Goal: Ask a question: Seek information or help from site administrators or community

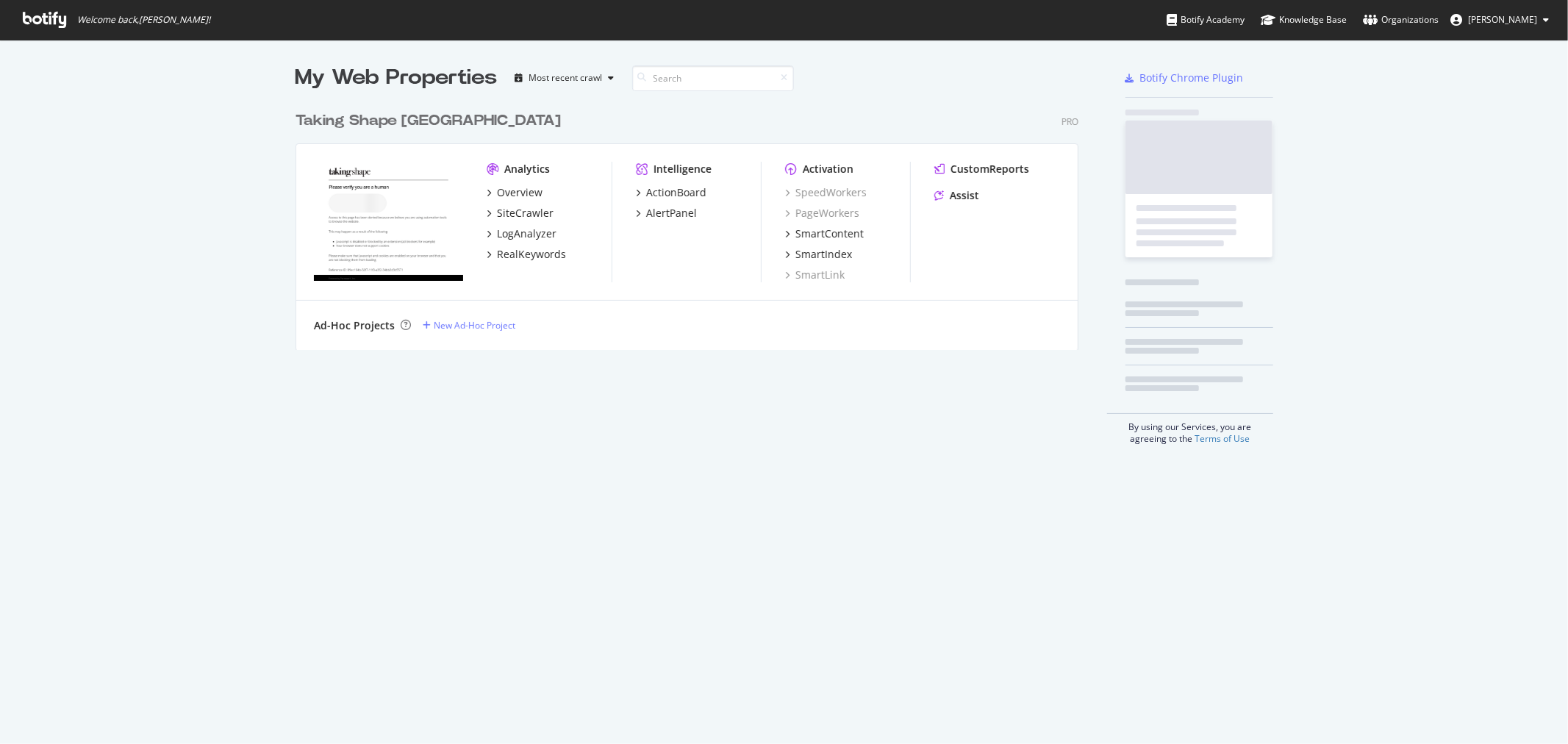
scroll to position [245, 782]
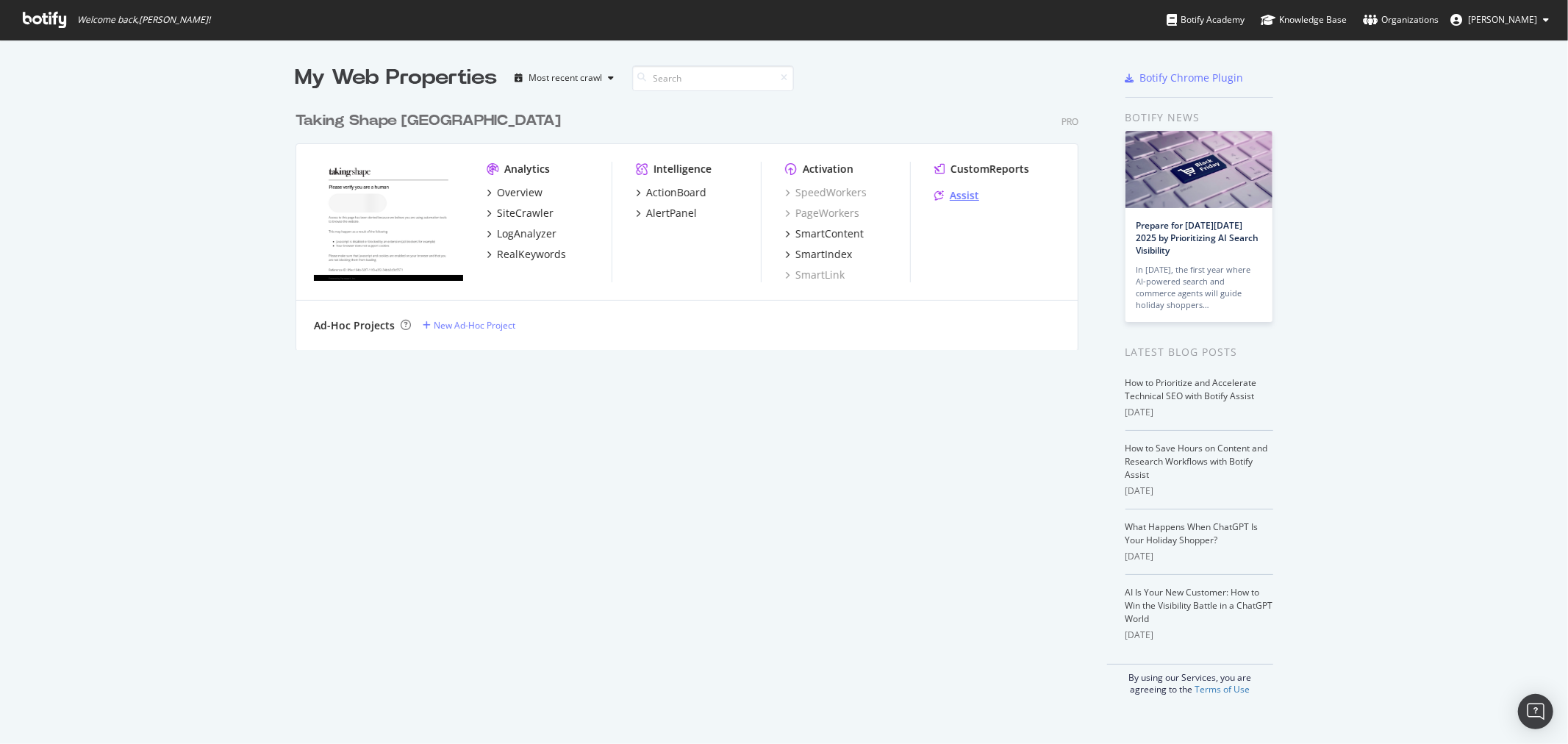
click at [964, 196] on div "Assist" at bounding box center [964, 195] width 29 height 15
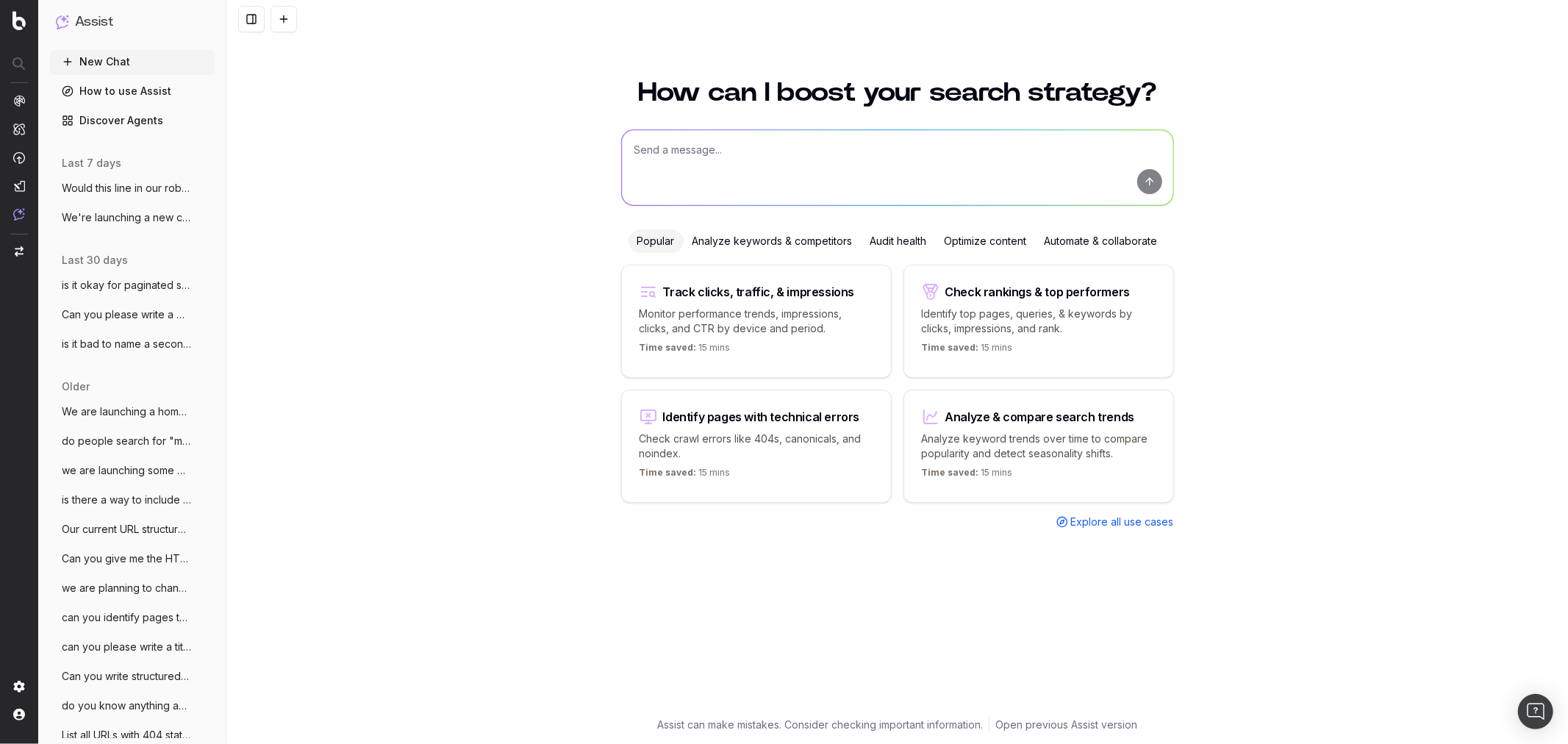
click at [692, 153] on textarea at bounding box center [897, 168] width 551 height 75
type textarea "for the taking shape website, we want to add gtin13 to our product structured d…"
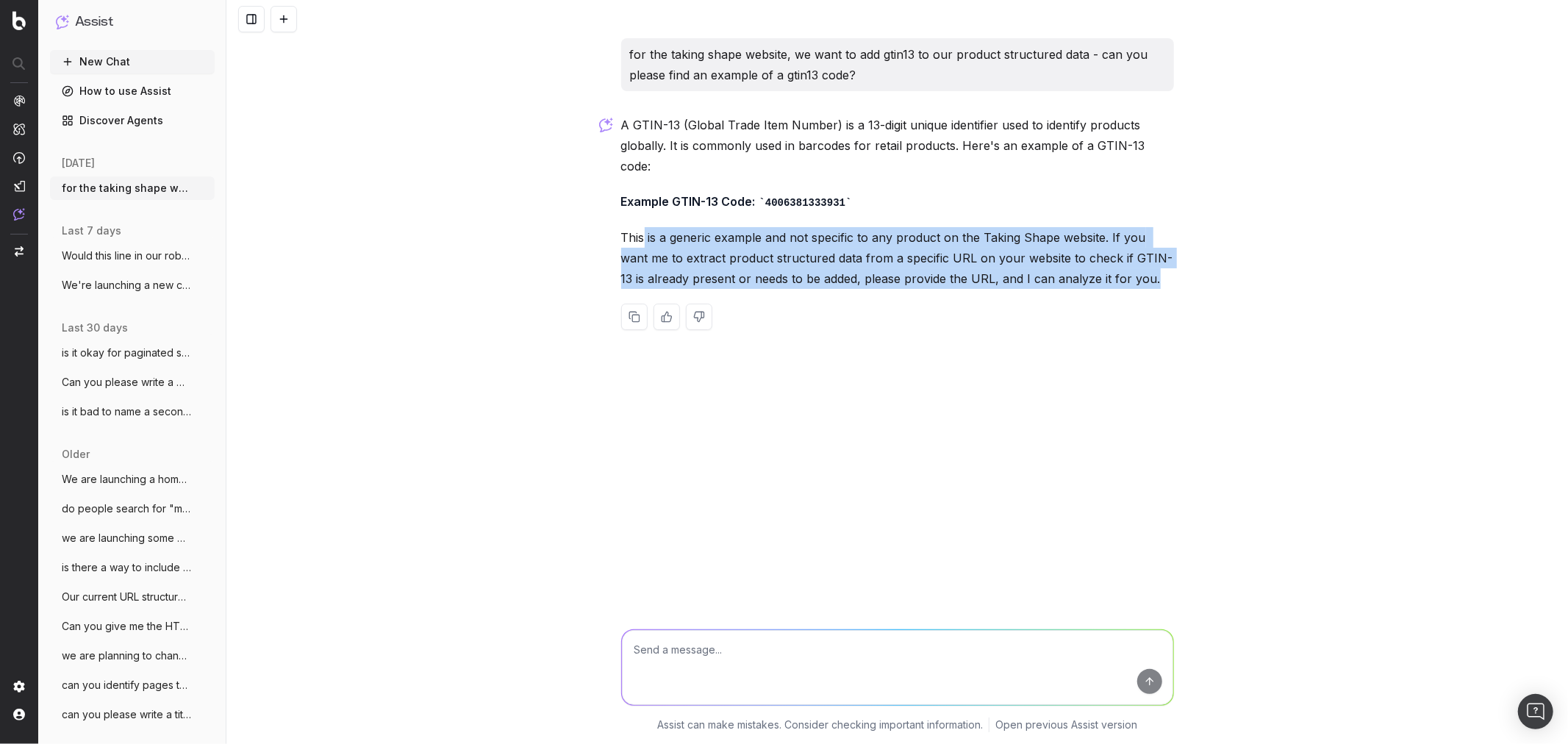
drag, startPoint x: 657, startPoint y: 217, endPoint x: 1153, endPoint y: 256, distance: 497.5
click at [1153, 256] on p "This is a generic example and not specific to any product on the Taking Shape w…" at bounding box center [897, 259] width 553 height 62
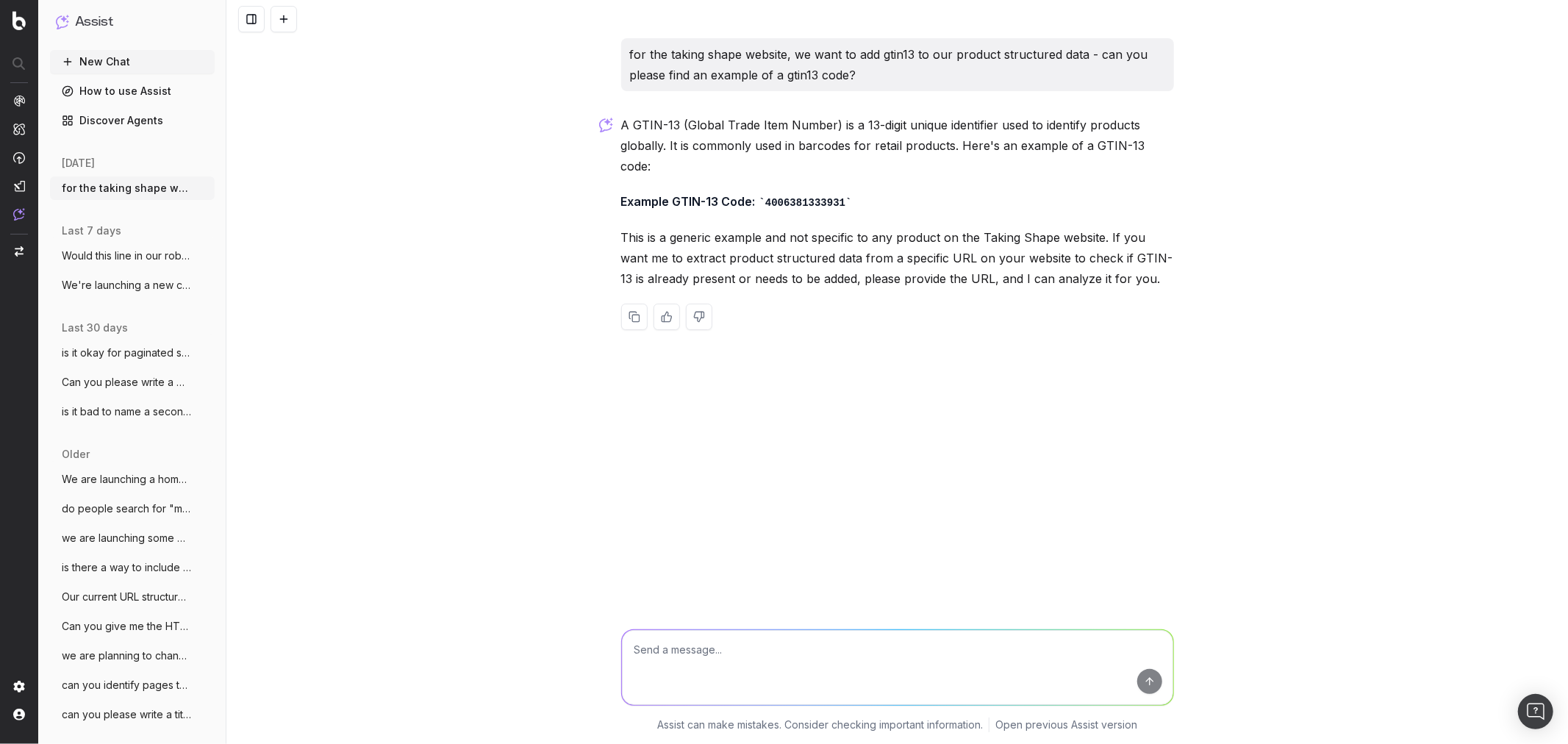
click at [787, 645] on textarea at bounding box center [897, 667] width 551 height 75
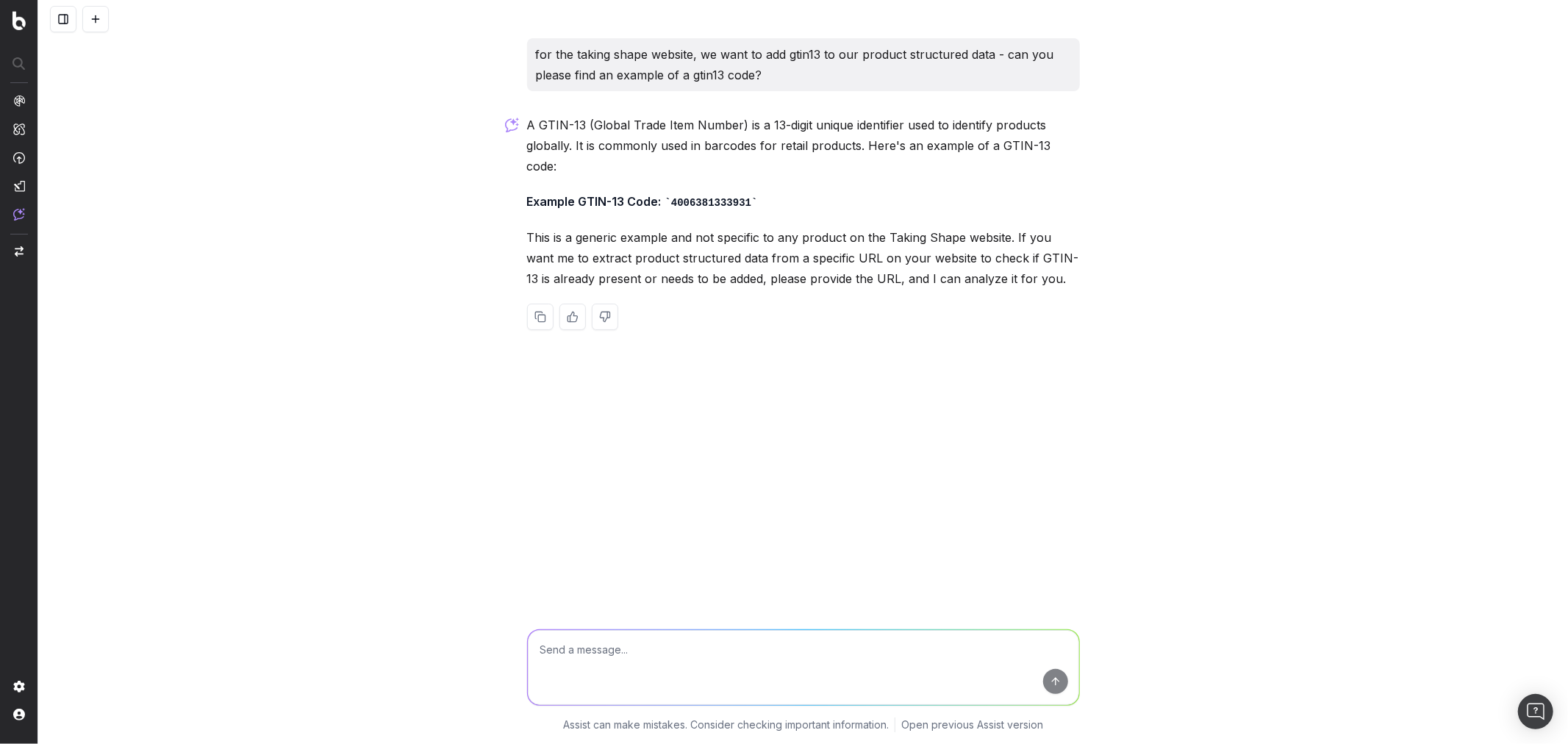
click at [787, 645] on textarea at bounding box center [803, 667] width 551 height 75
paste textarea "[URL][DOMAIN_NAME]"
type textarea "[URL][DOMAIN_NAME]"
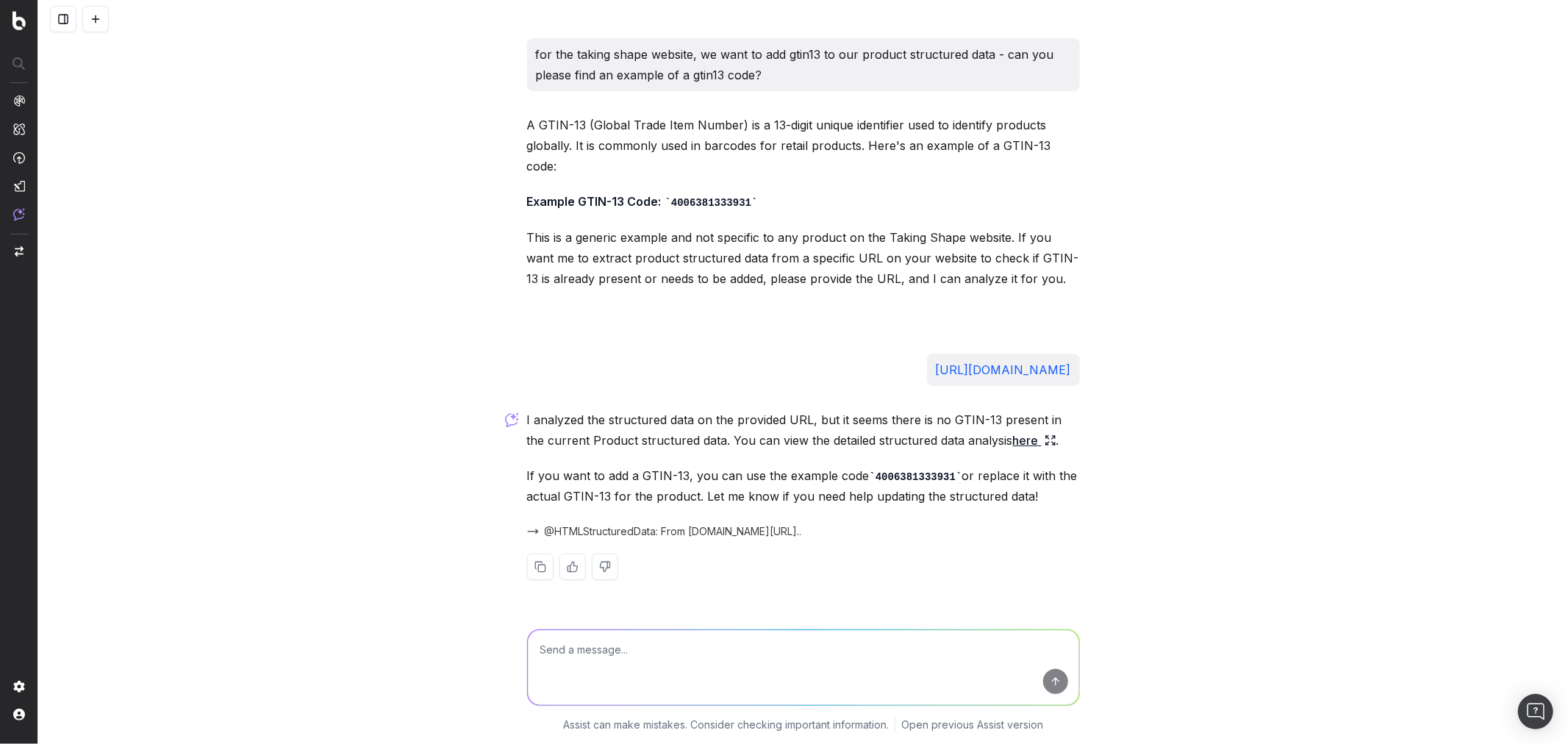
click at [1138, 422] on div "for the taking shape website, we want to add gtin13 to our product structured d…" at bounding box center [803, 372] width 1529 height 744
click at [648, 648] on textarea at bounding box center [803, 667] width 551 height 75
paste textarea "[DEMOGRAPHIC_DATA] or ProductGroup"
type textarea "is IsVariantOf or ProductGroup related to the colour of the loaded product on t…"
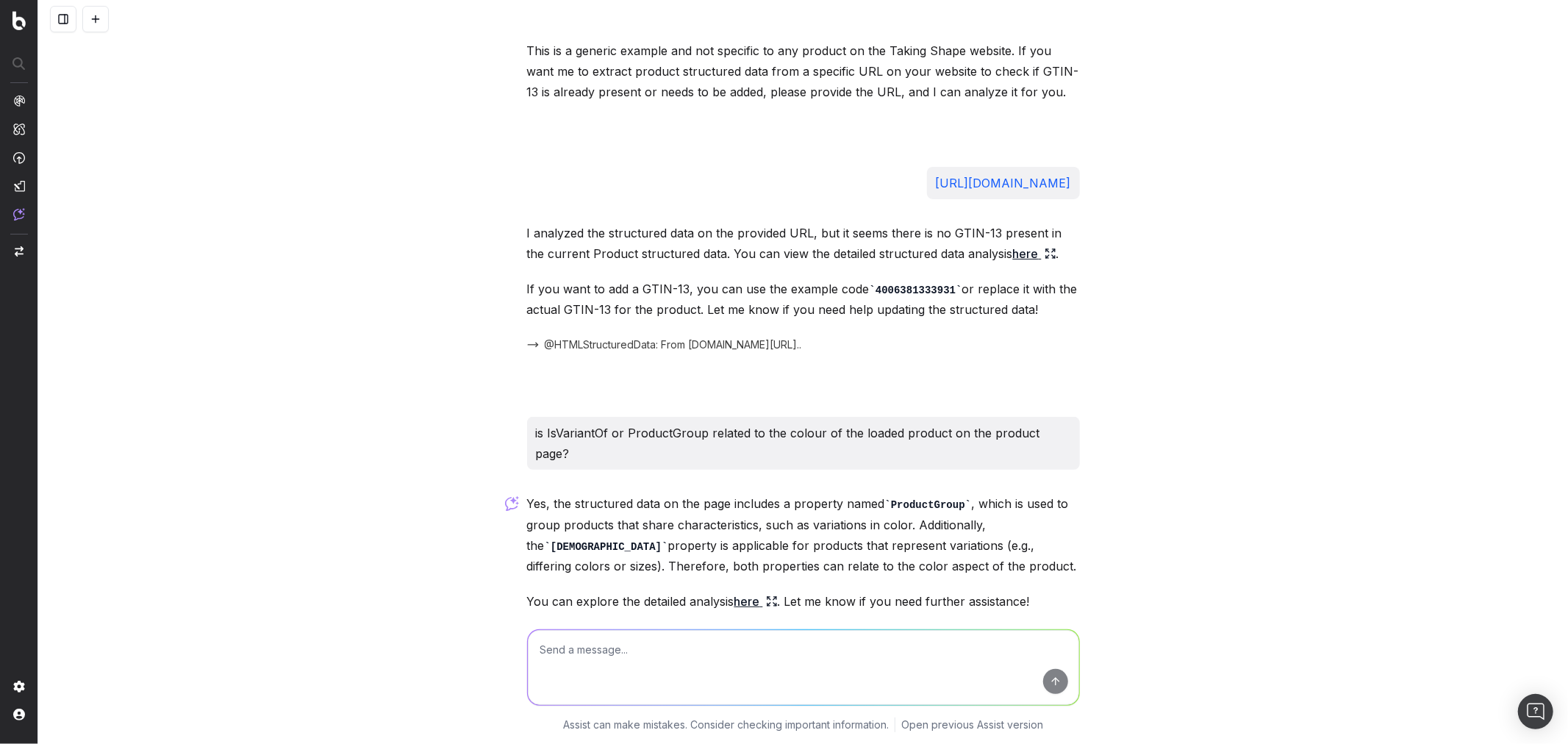
scroll to position [210, 0]
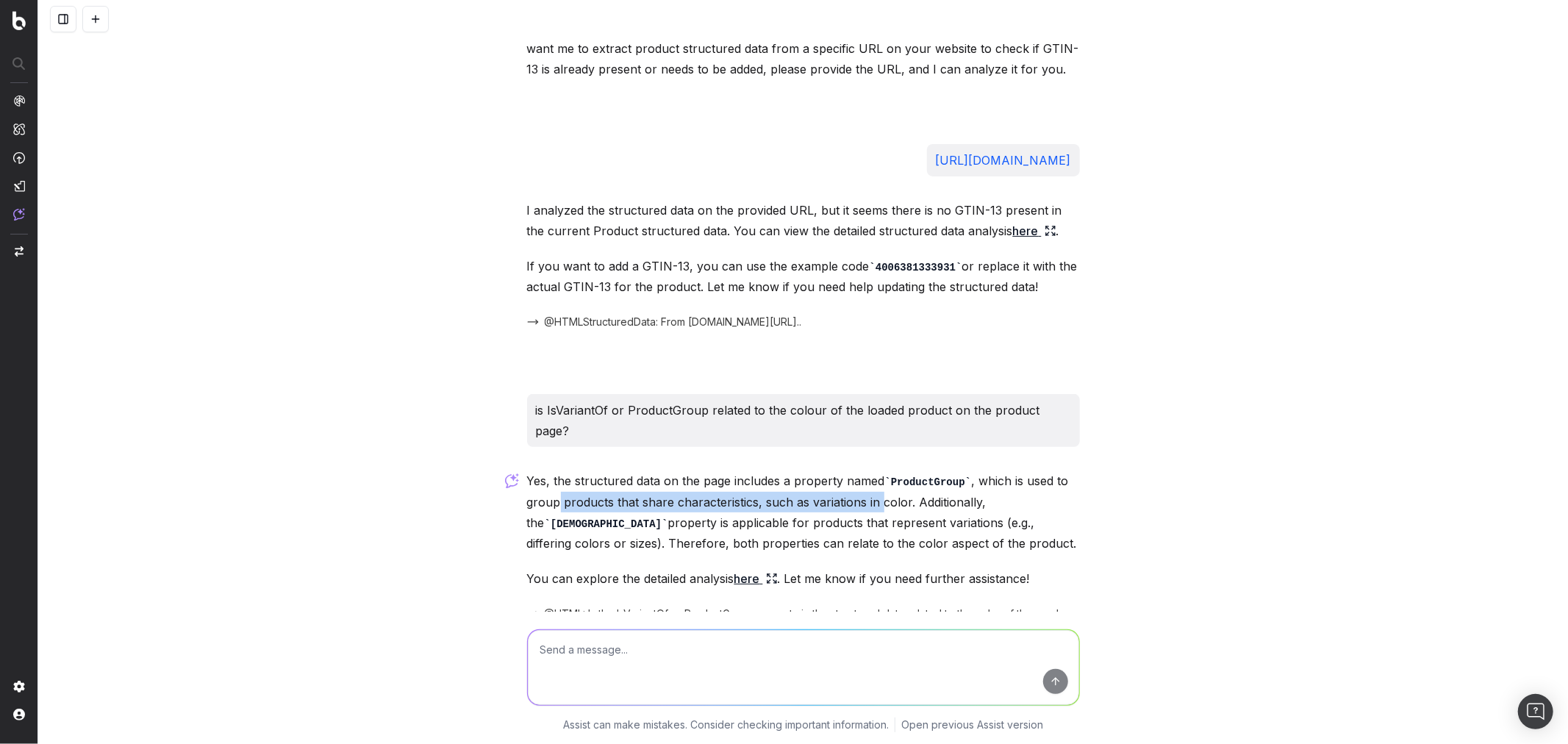
drag, startPoint x: 551, startPoint y: 460, endPoint x: 876, endPoint y: 460, distance: 325.0
click at [876, 471] on p "Yes, the structured data on the page includes a property named ProductGroup , w…" at bounding box center [803, 512] width 553 height 83
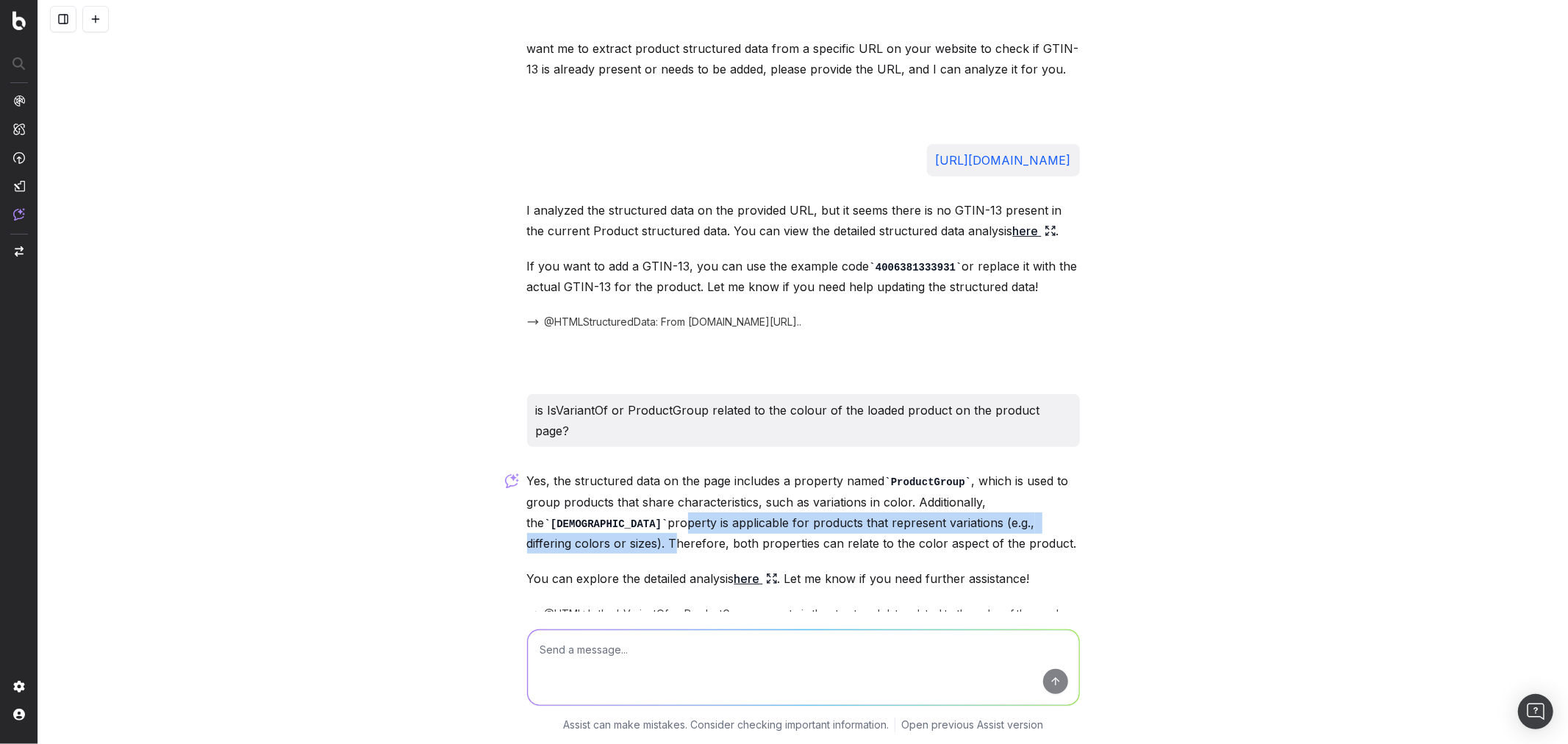
drag, startPoint x: 581, startPoint y: 479, endPoint x: 1041, endPoint y: 480, distance: 460.0
click at [1041, 480] on p "Yes, the structured data on the page includes a property named ProductGroup , w…" at bounding box center [803, 512] width 553 height 83
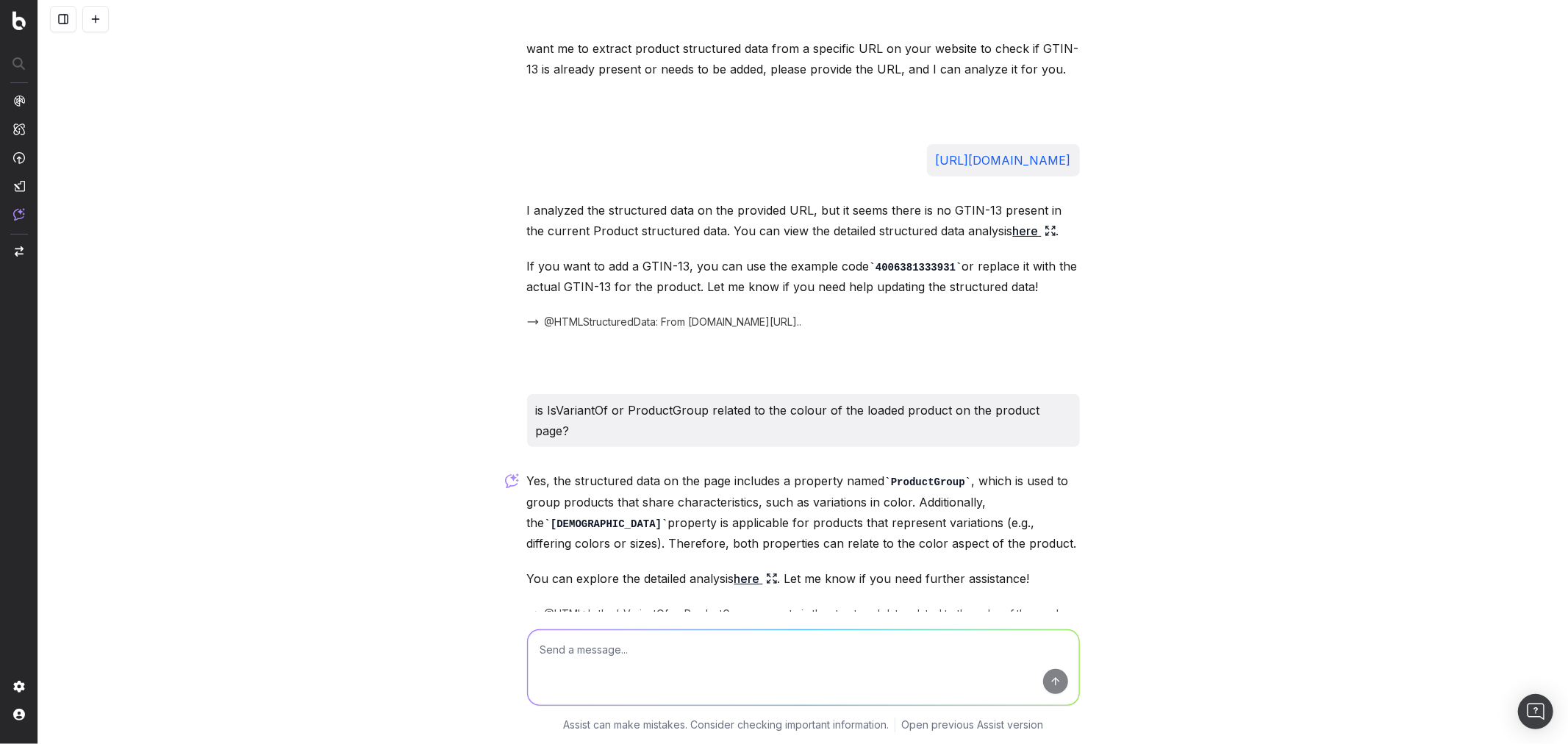
click at [1075, 471] on p "Yes, the structured data on the page includes a property named ProductGroup , w…" at bounding box center [803, 512] width 553 height 83
click at [667, 660] on textarea at bounding box center [803, 667] width 551 height 75
drag, startPoint x: 676, startPoint y: 644, endPoint x: 508, endPoint y: 641, distance: 168.0
click at [508, 641] on div "Our developer is saying " Our developer is saying " Assist can make mistakes. C…" at bounding box center [803, 678] width 1529 height 132
type textarea "F"
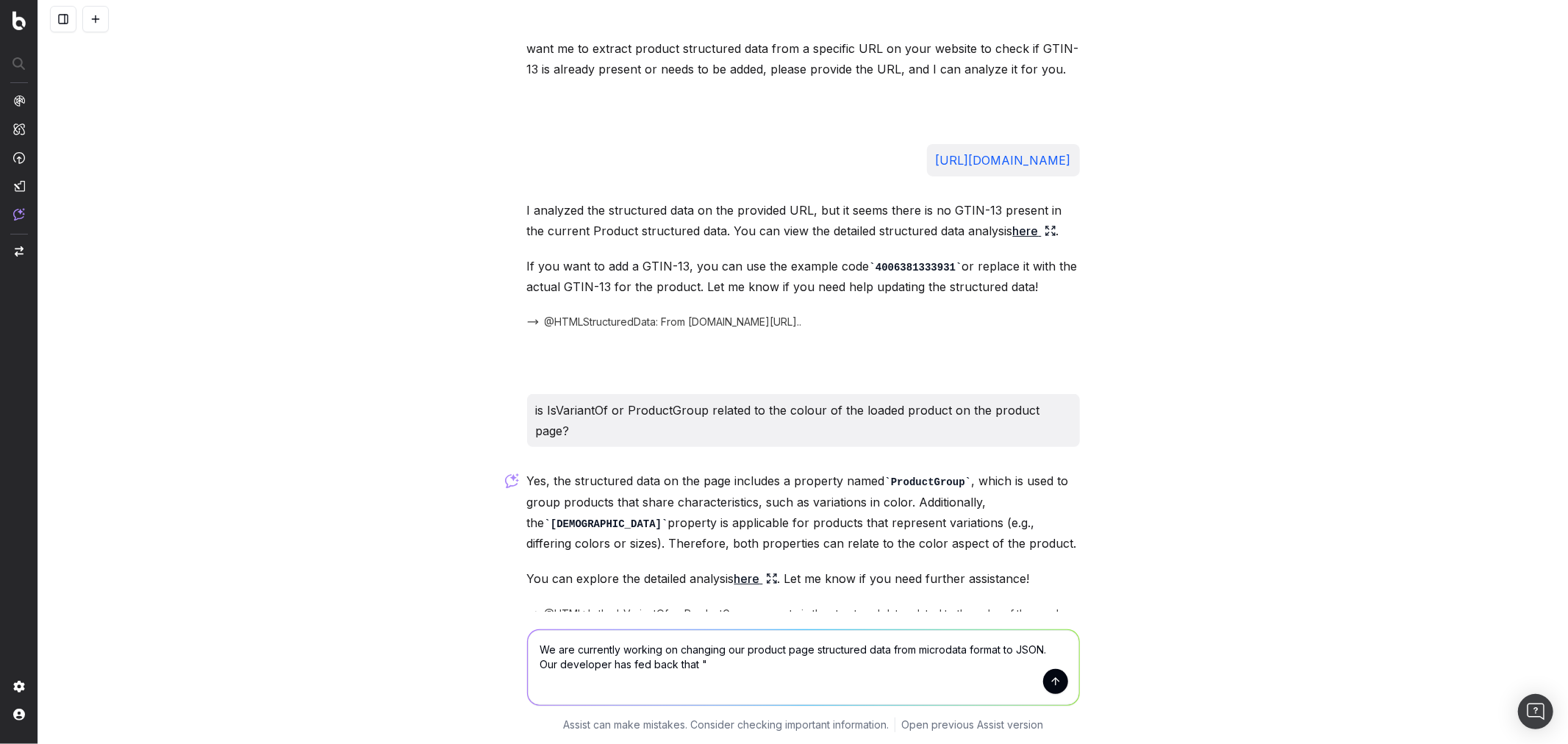
paste textarea "breadcrumb is not part of "@type": "Product", so I need to nest it under "@type…"
click at [701, 664] on textarea "We are currently working on changing our product page structured data from micr…" at bounding box center [803, 667] width 551 height 75
click at [755, 665] on textarea "We are currently working on changing our product page structured data from micr…" at bounding box center [803, 667] width 551 height 75
click at [692, 666] on textarea "We are currently working on changing our product page structured data from micr…" at bounding box center [803, 667] width 551 height 75
click at [661, 680] on textarea "We are currently working on changing our product page structured data from micr…" at bounding box center [803, 667] width 551 height 75
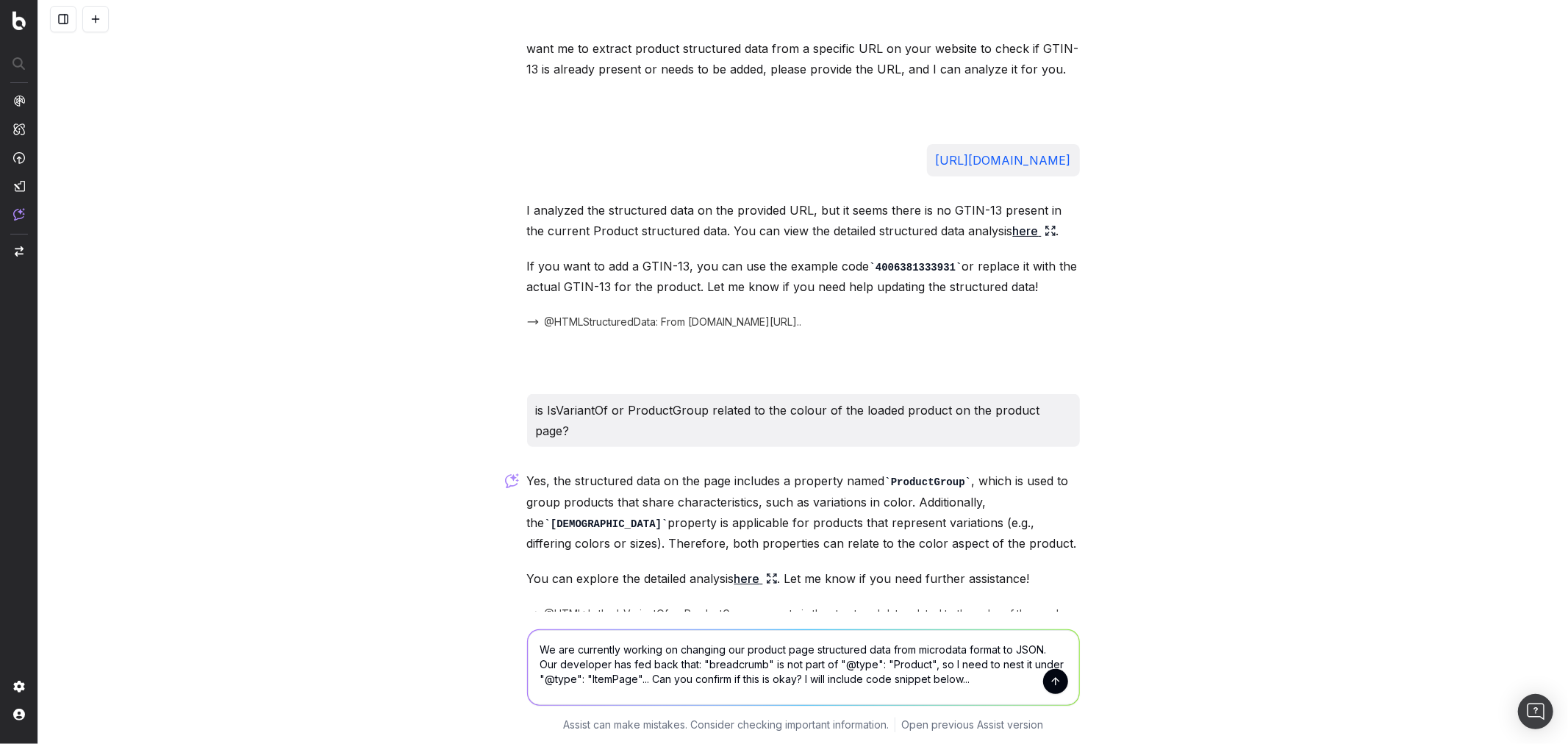
type textarea "We are currently working on changing our product page structured data from micr…"
click at [1046, 683] on button "submit" at bounding box center [1056, 682] width 25 height 25
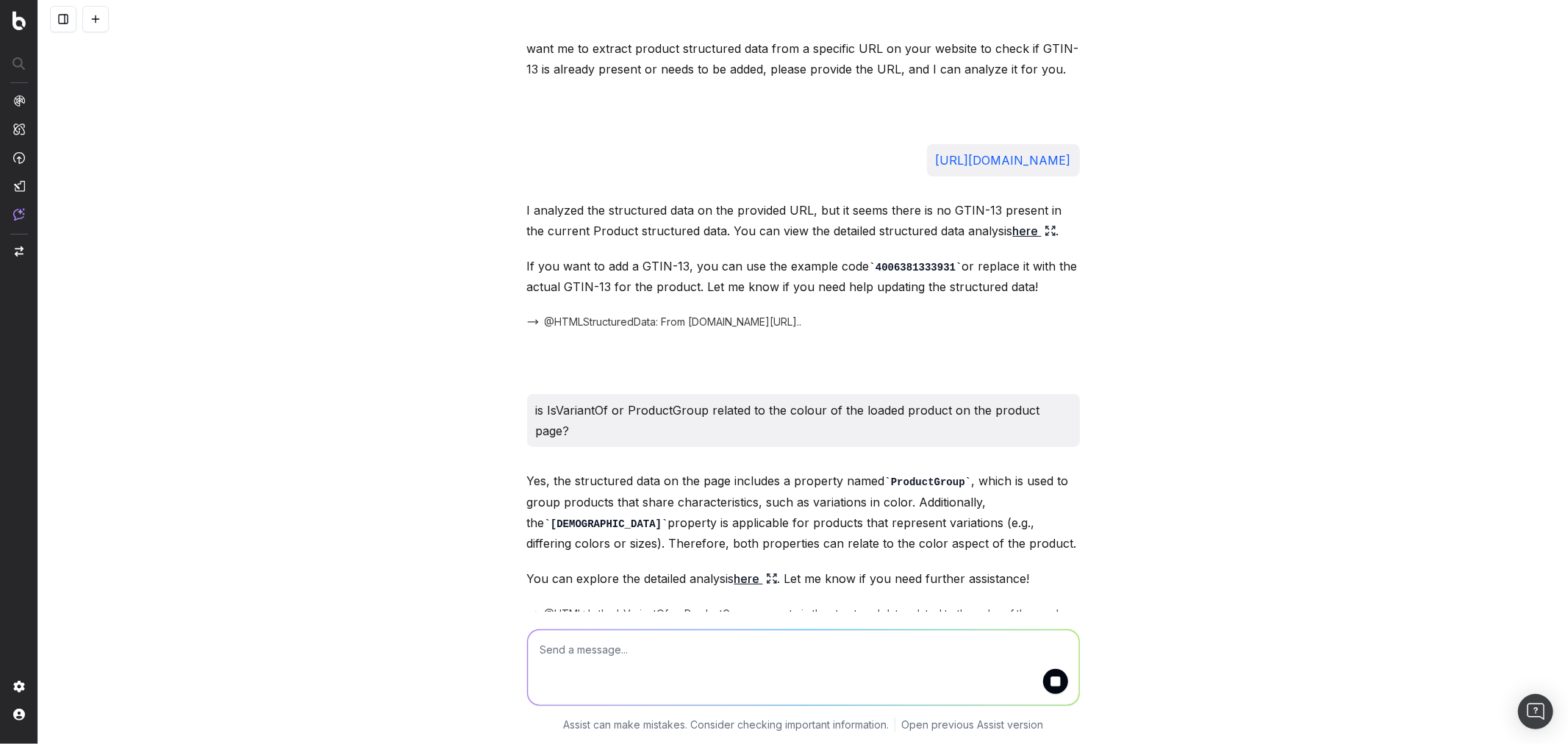
click at [900, 667] on textarea at bounding box center [803, 667] width 551 height 75
paste textarea "{ "@type": "ItemPage", "breadcrumb": { "@type": "BreadcrumbList", "itemListElem…"
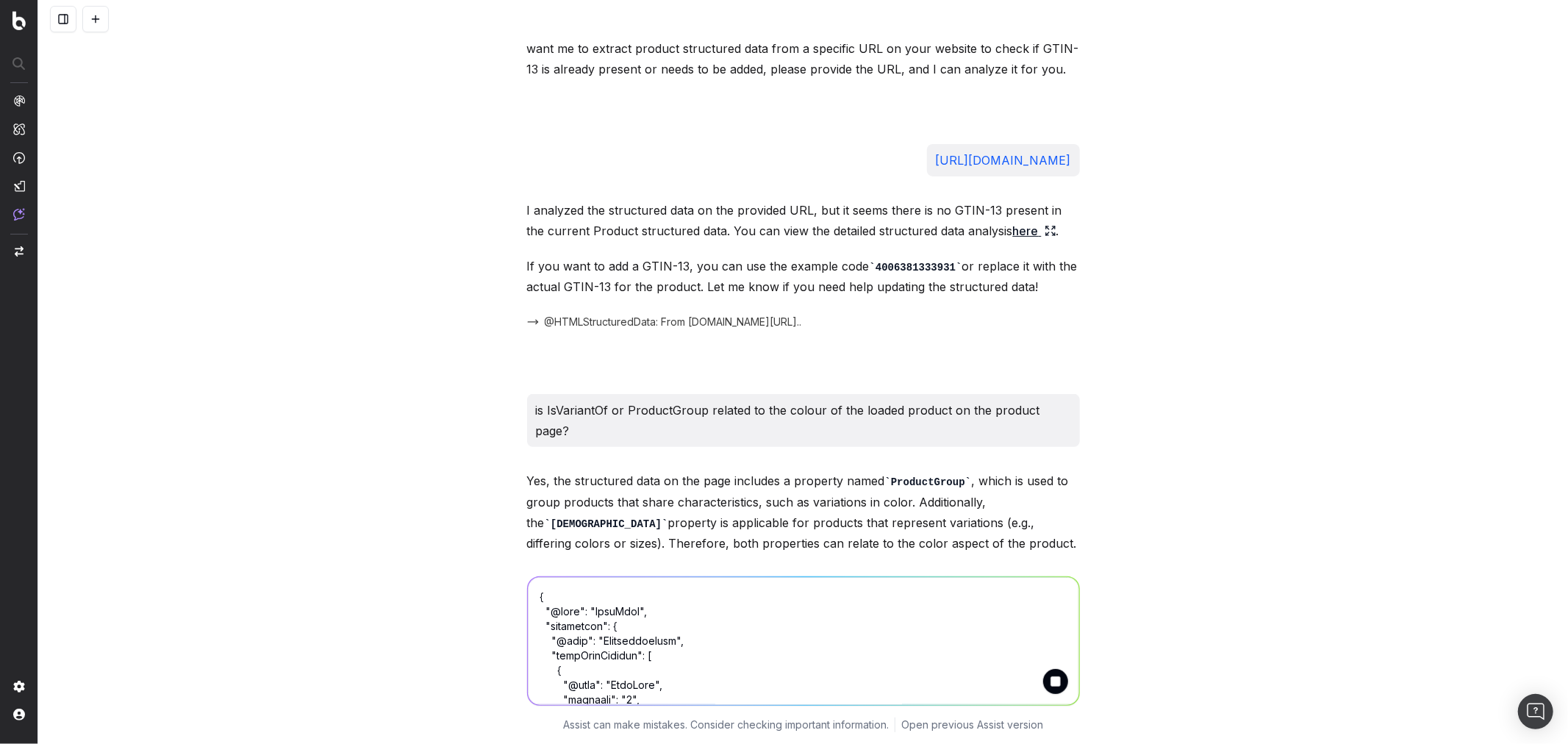
scroll to position [2133, 0]
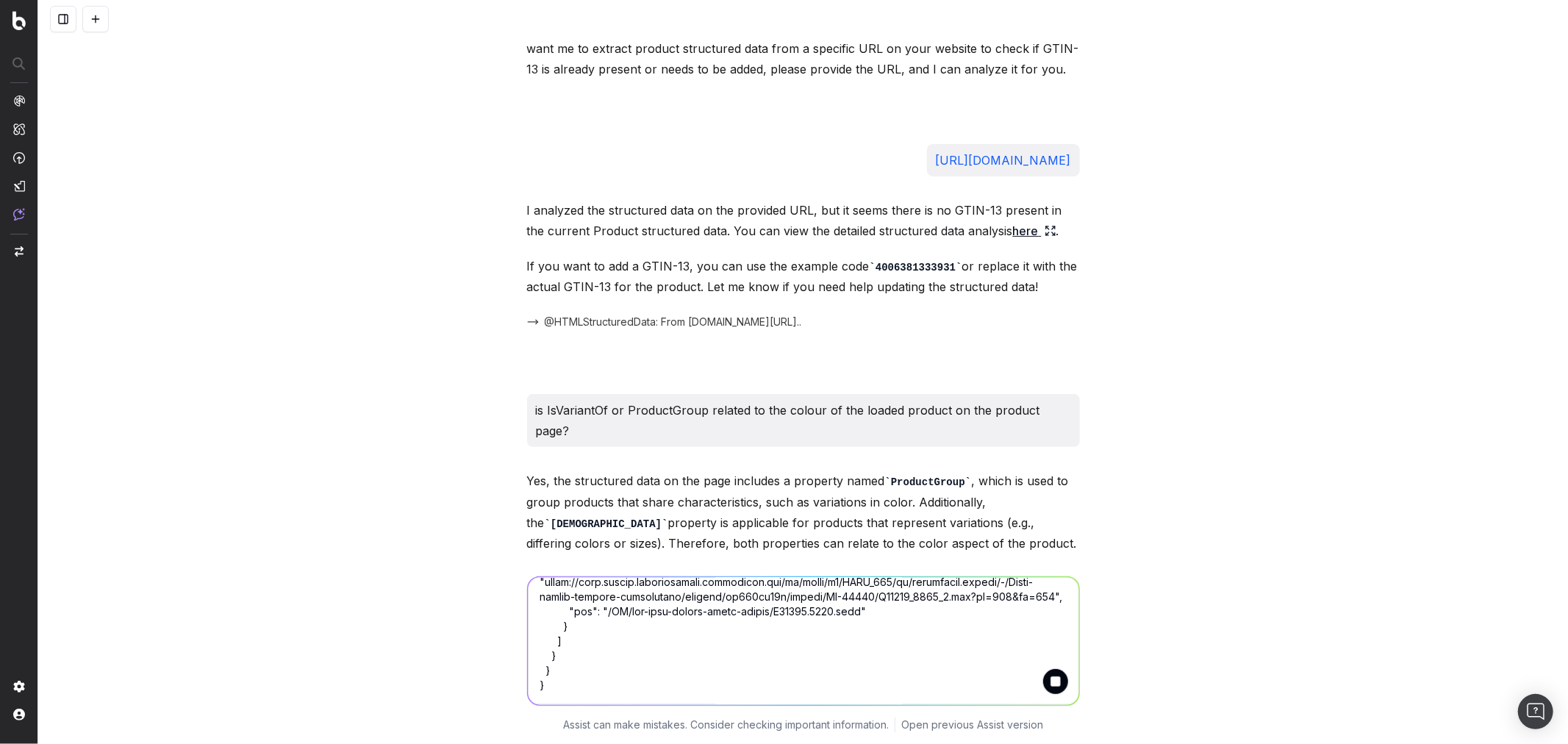
type textarea "{ "@type": "ItemPage", "breadcrumb": { "@type": "BreadcrumbList", "itemListElem…"
click at [1045, 685] on button "submit" at bounding box center [1056, 682] width 25 height 25
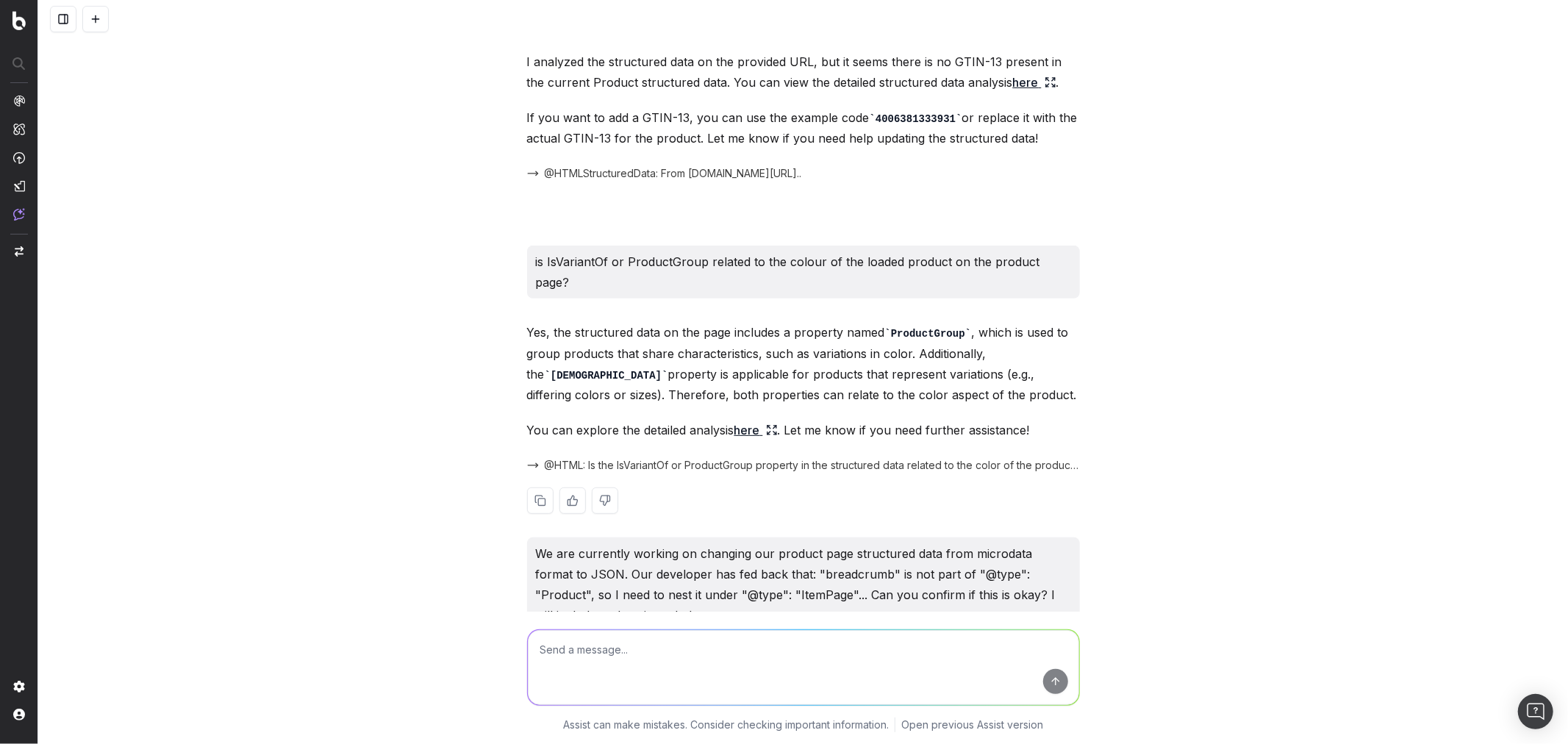
scroll to position [409, 0]
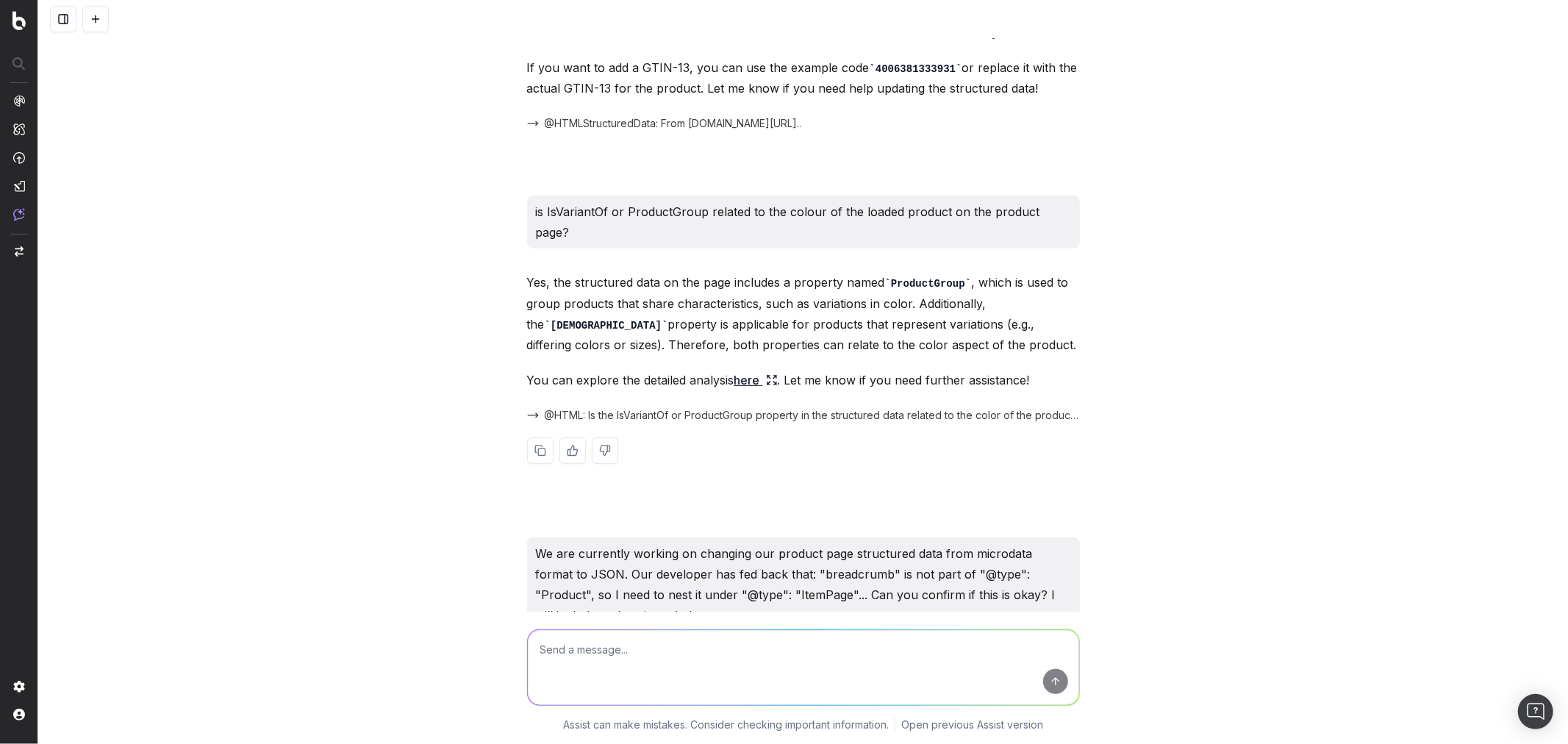
click at [636, 655] on textarea at bounding box center [803, 667] width 551 height 75
click at [606, 656] on textarea at bounding box center [803, 667] width 551 height 75
paste textarea "{ "@type": "ItemPage", "breadcrumb": { "@type": "BreadcrumbList", "itemListElem…"
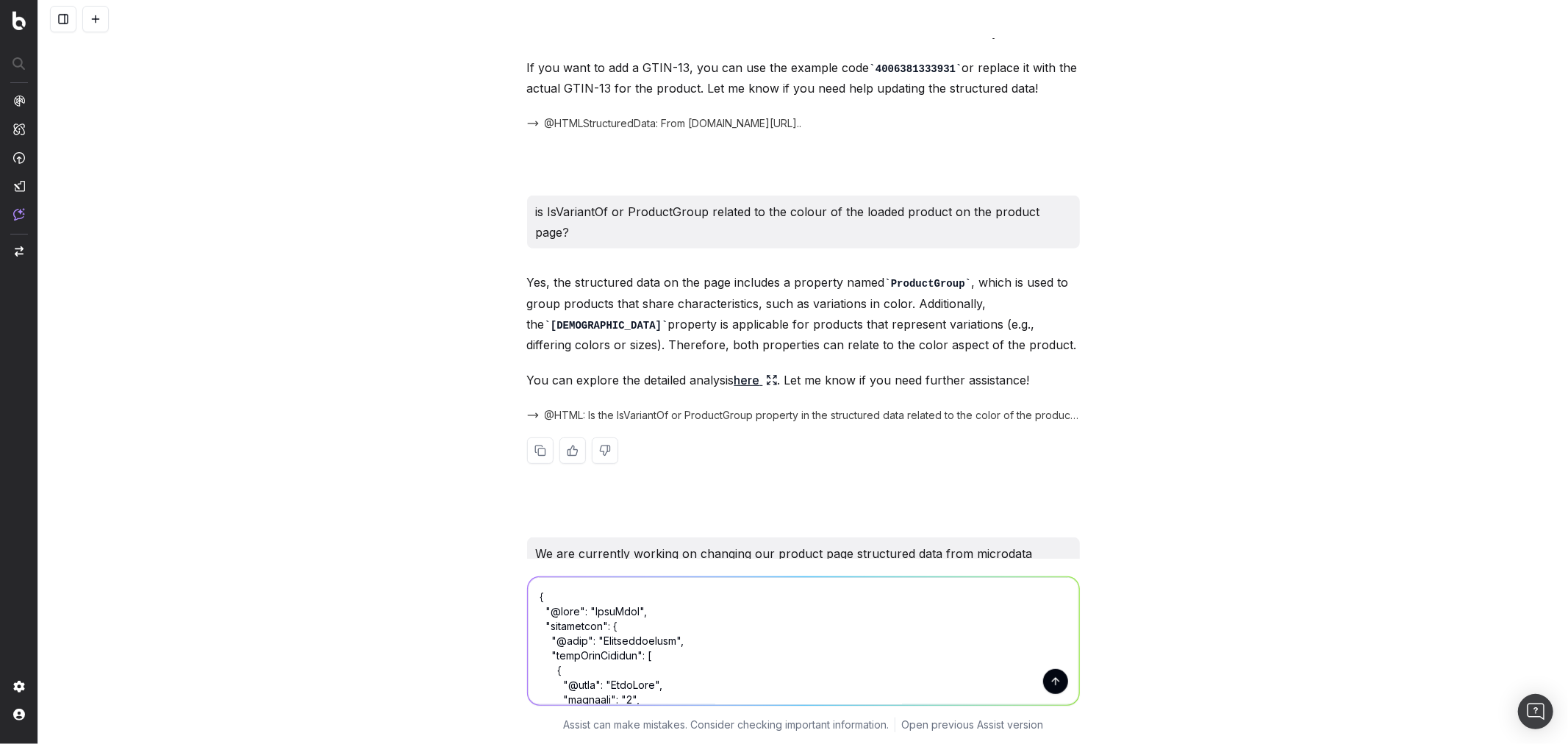
scroll to position [2133, 0]
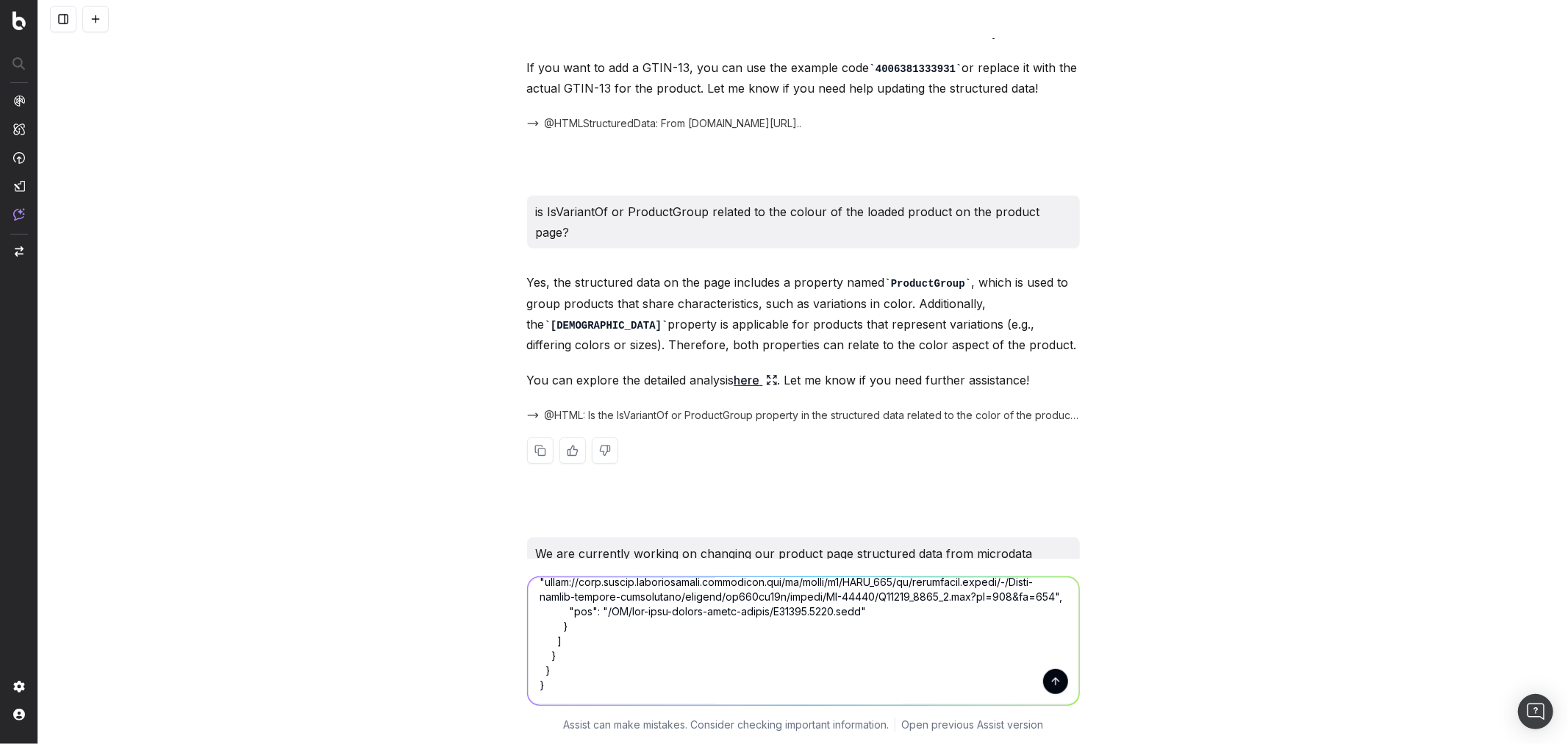
type textarea "{ "@type": "ItemPage", "breadcrumb": { "@type": "BreadcrumbList", "itemListElem…"
click at [1052, 673] on button "submit" at bounding box center [1056, 682] width 25 height 25
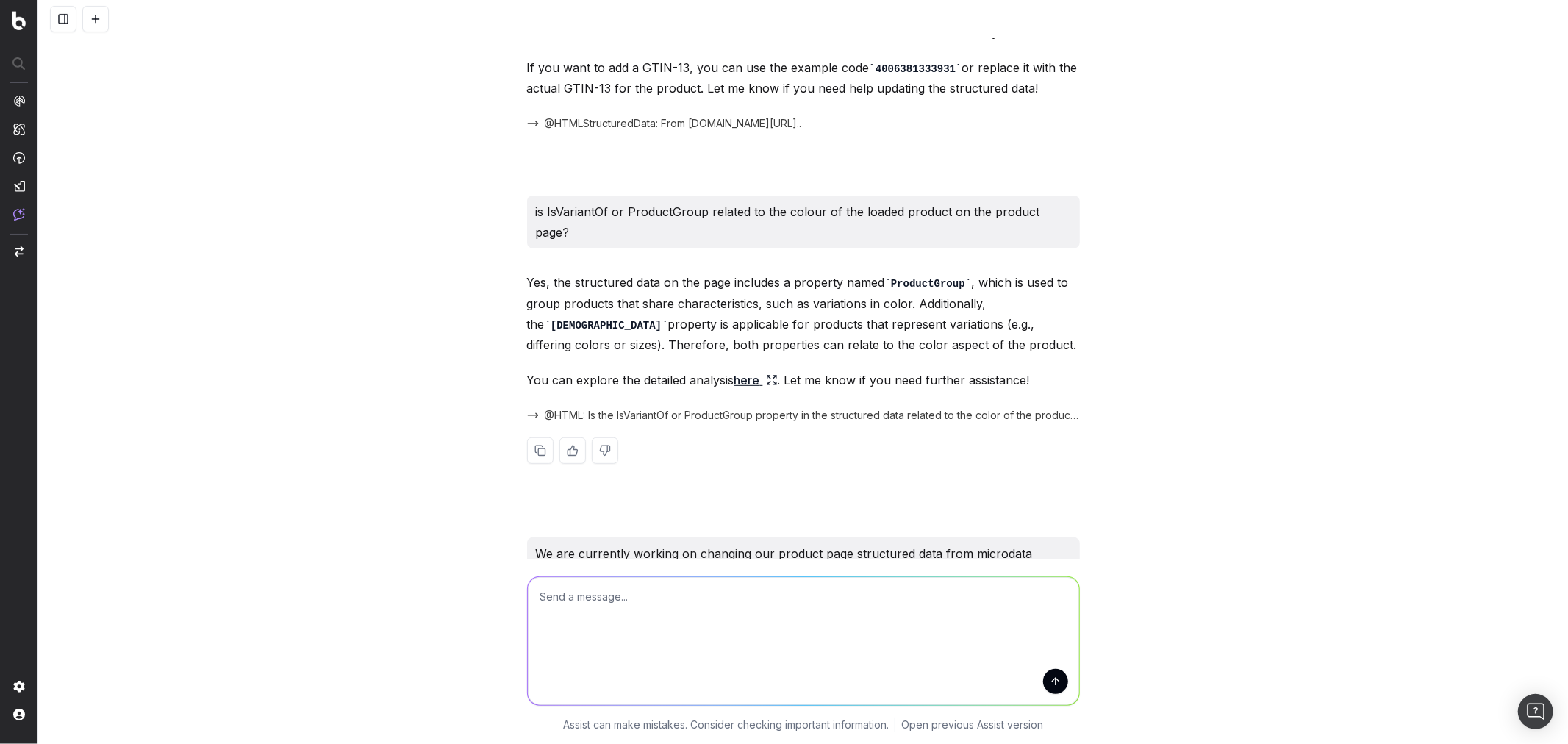
scroll to position [0, 0]
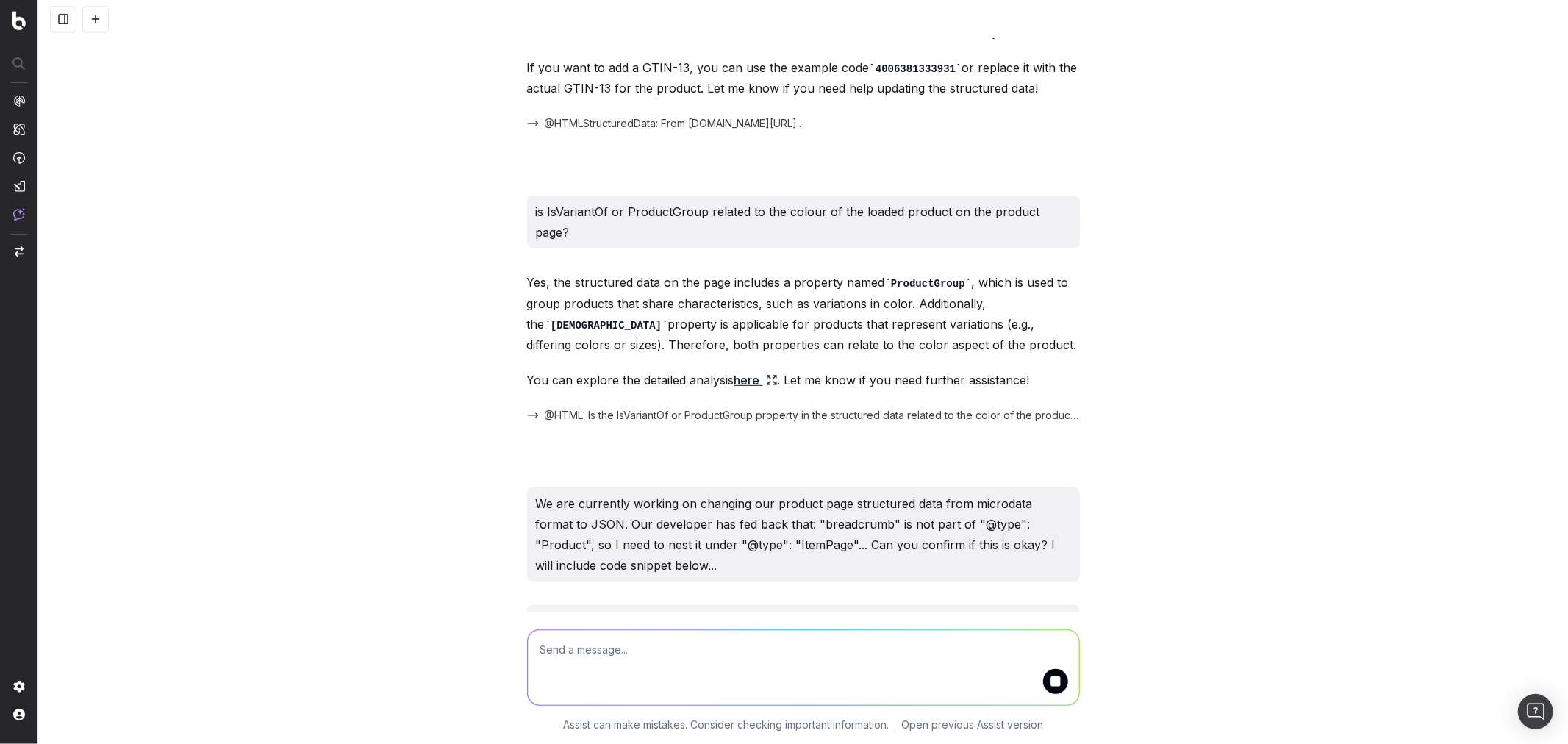
click at [1245, 503] on div "for the taking shape website, we want to add gtin13 to our product structured d…" at bounding box center [803, 372] width 1529 height 744
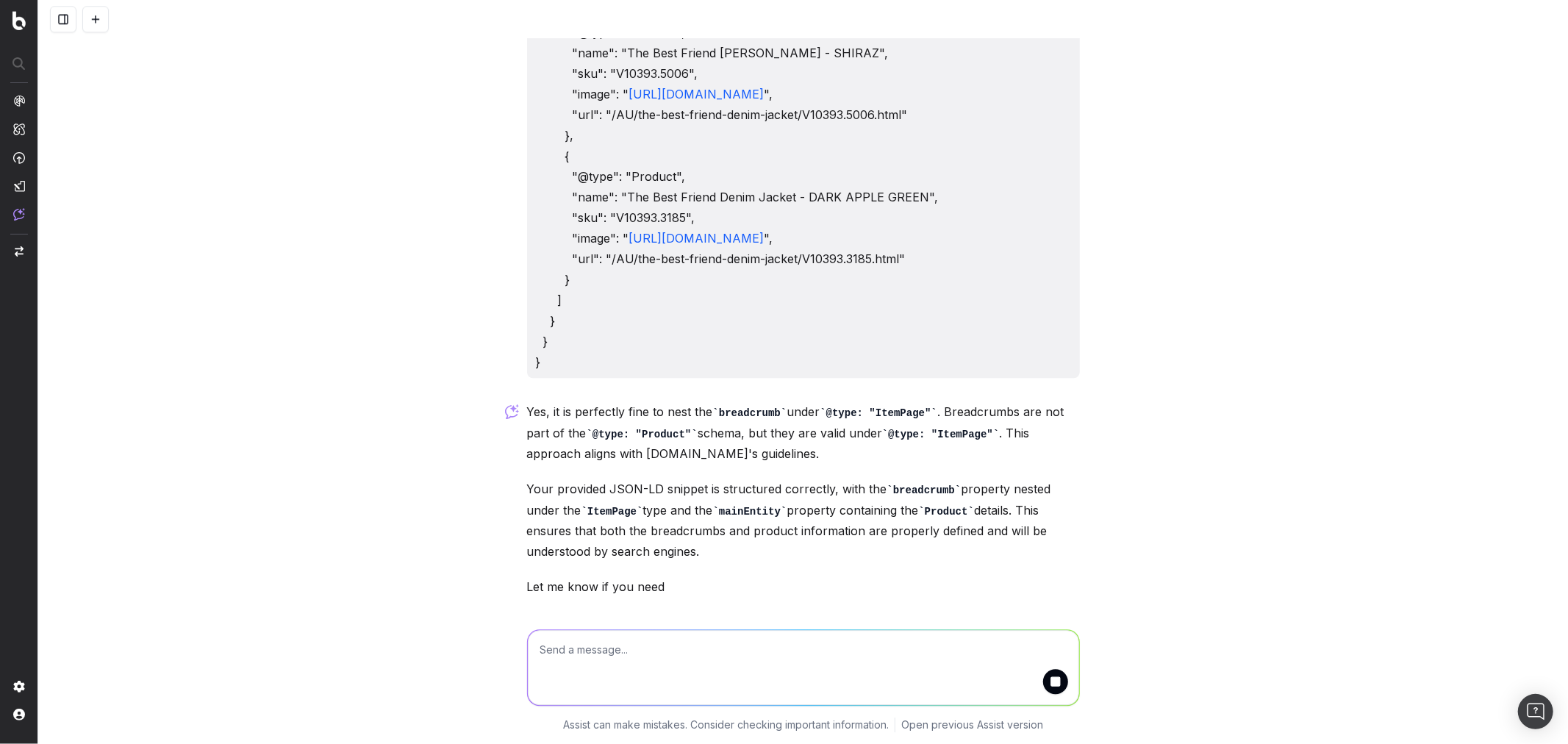
scroll to position [3753, 0]
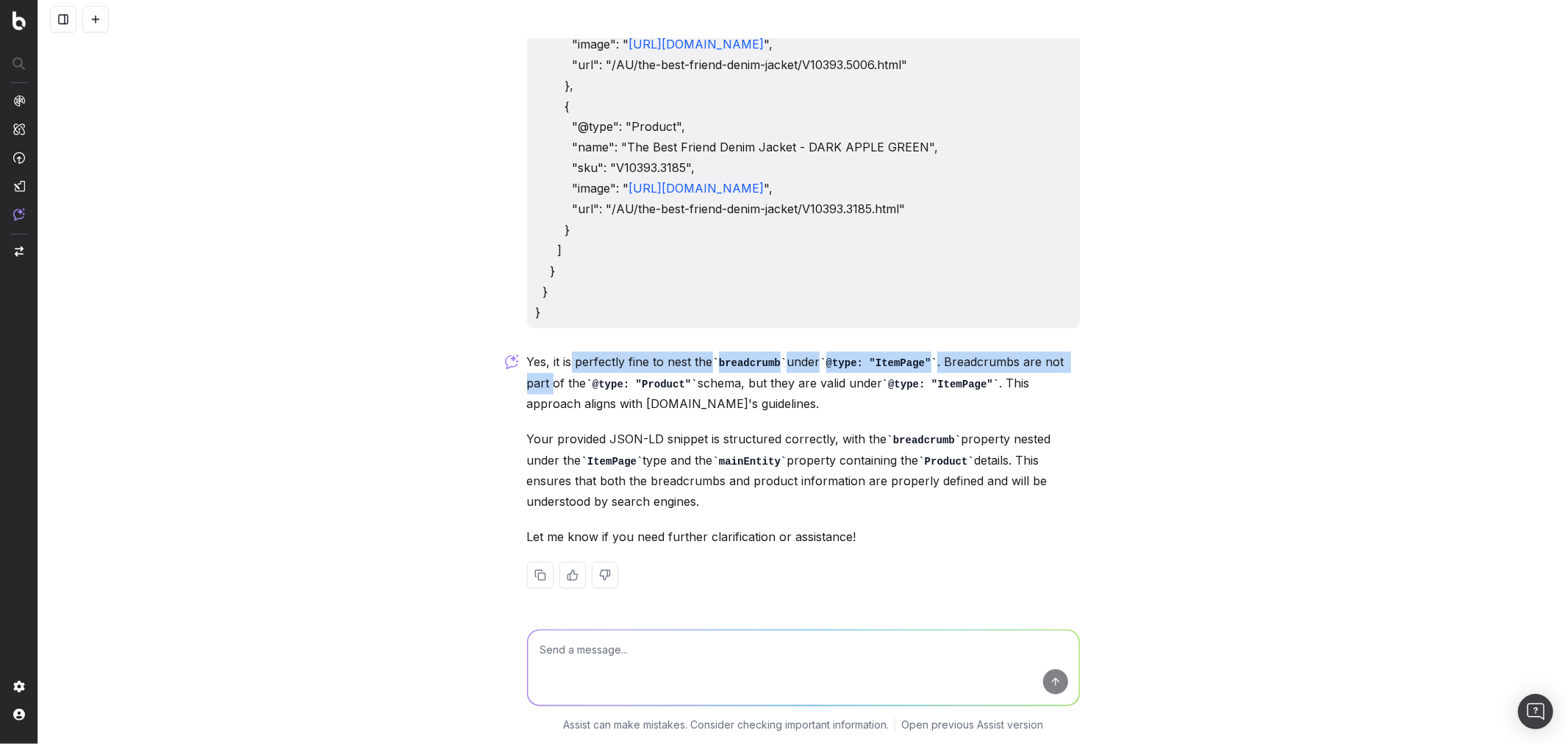
drag, startPoint x: 564, startPoint y: 412, endPoint x: 1086, endPoint y: 414, distance: 522.0
click at [1086, 414] on div "for the taking shape website, we want to add gtin13 to our product structured d…" at bounding box center [803, 372] width 1529 height 744
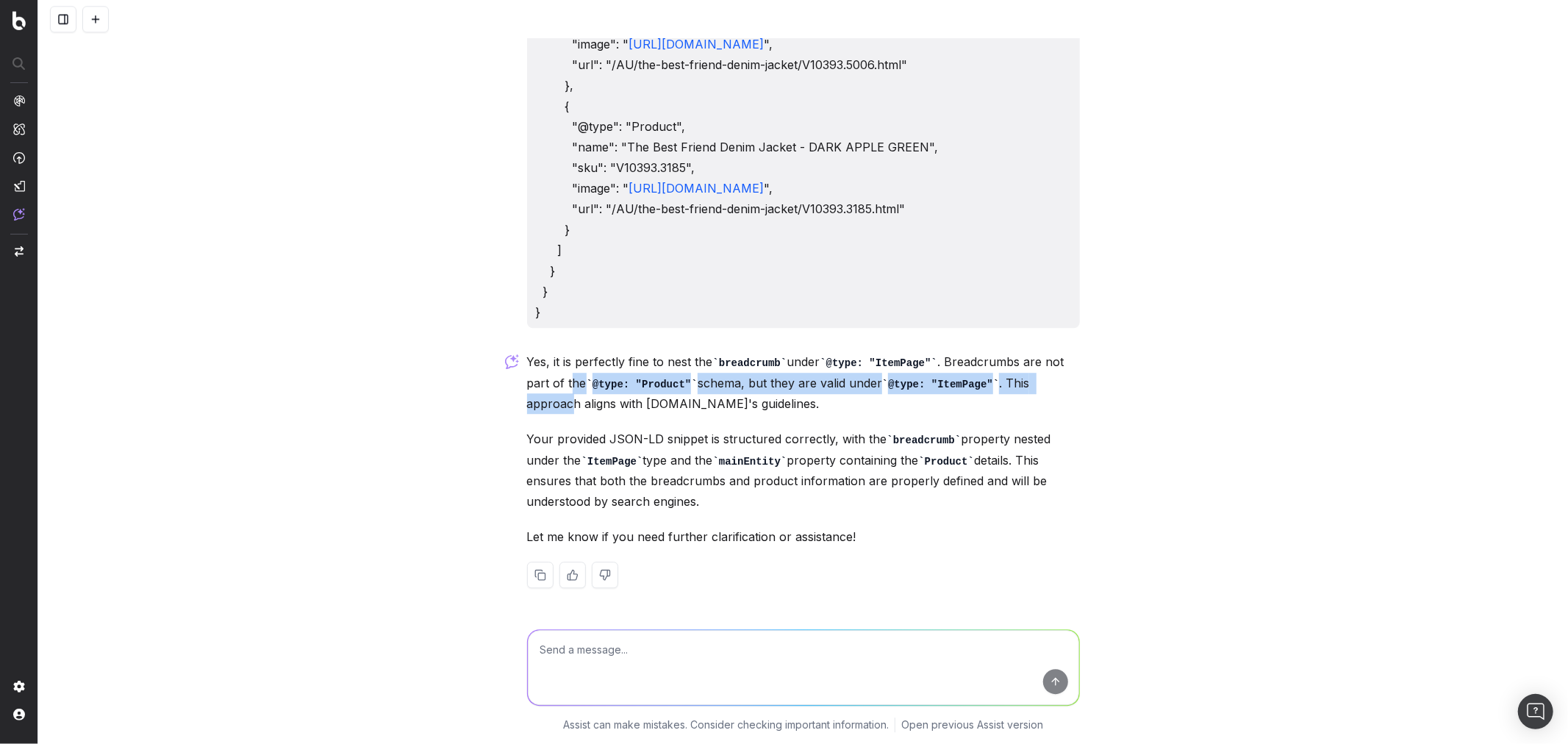
drag, startPoint x: 548, startPoint y: 434, endPoint x: 1034, endPoint y: 432, distance: 486.0
click at [1031, 414] on p "Yes, it is perfectly fine to nest the breadcrumb under @type: "ItemPage" . Brea…" at bounding box center [803, 383] width 553 height 62
click at [1034, 414] on p "Yes, it is perfectly fine to nest the breadcrumb under @type: "ItemPage" . Brea…" at bounding box center [803, 383] width 553 height 62
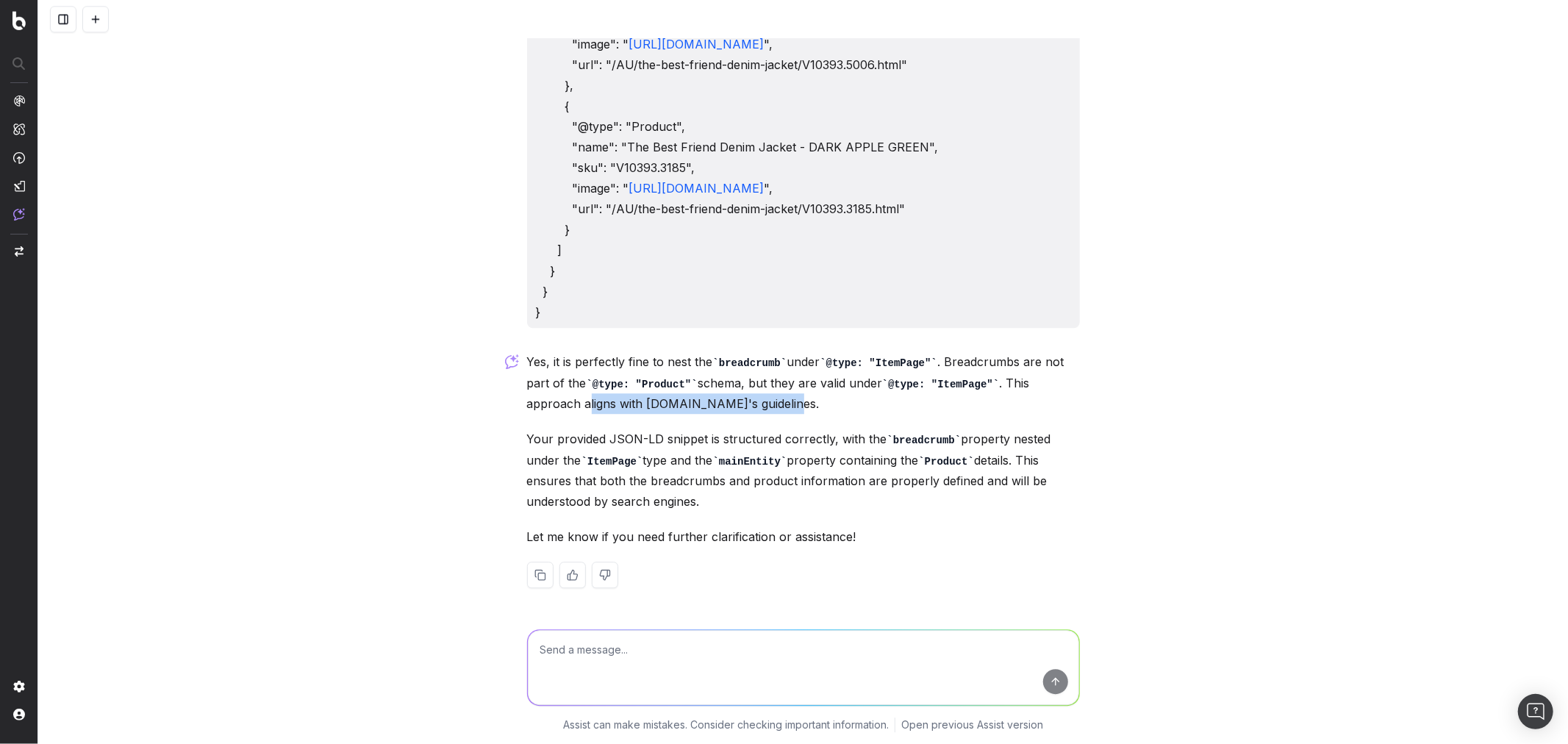
drag, startPoint x: 527, startPoint y: 454, endPoint x: 758, endPoint y: 457, distance: 231.0
click at [758, 414] on p "Yes, it is perfectly fine to nest the breadcrumb under @type: "ItemPage" . Brea…" at bounding box center [803, 383] width 553 height 62
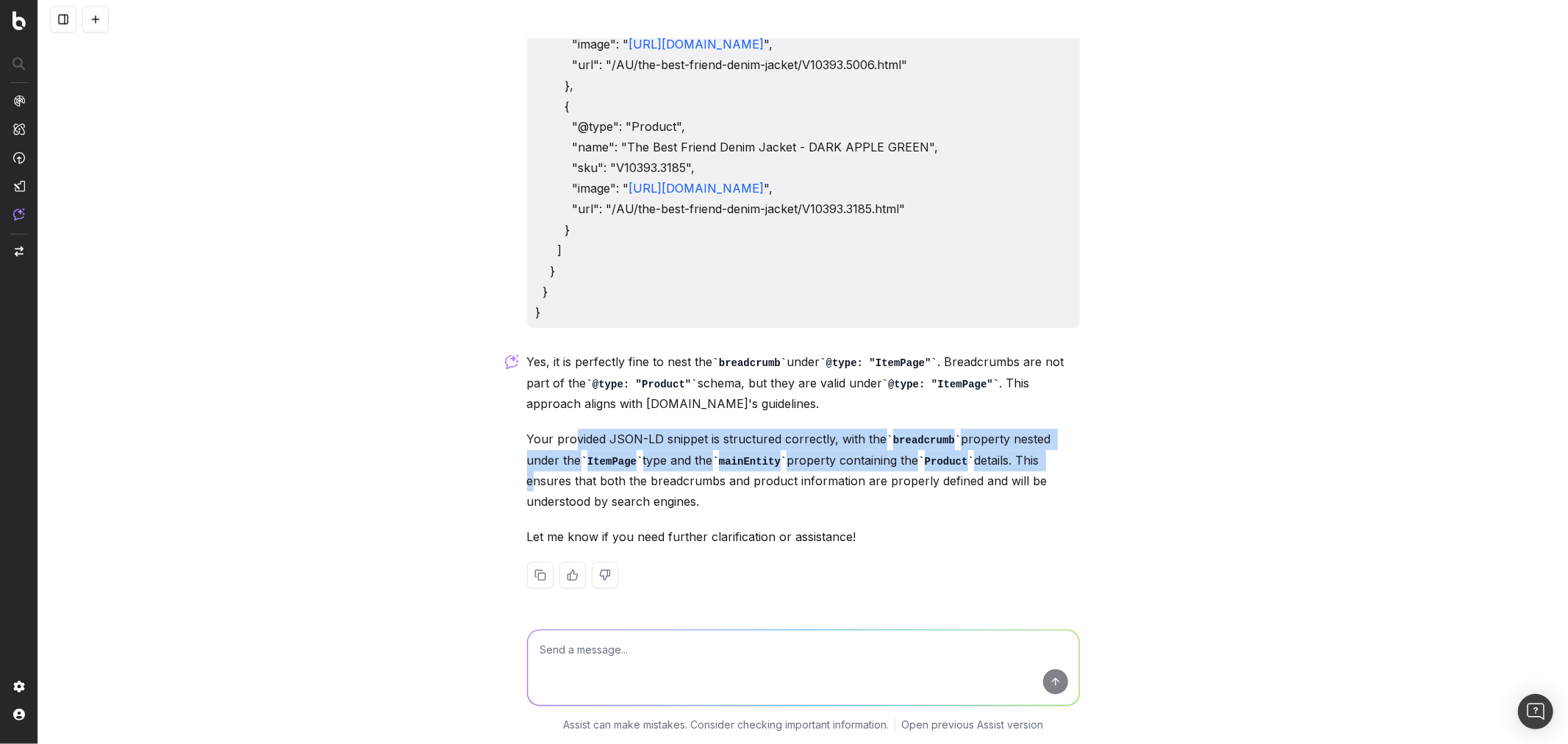
drag, startPoint x: 567, startPoint y: 487, endPoint x: 1039, endPoint y: 516, distance: 472.9
click at [1039, 512] on p "Your provided JSON-LD snippet is structured correctly, with the breadcrumb prop…" at bounding box center [803, 470] width 553 height 83
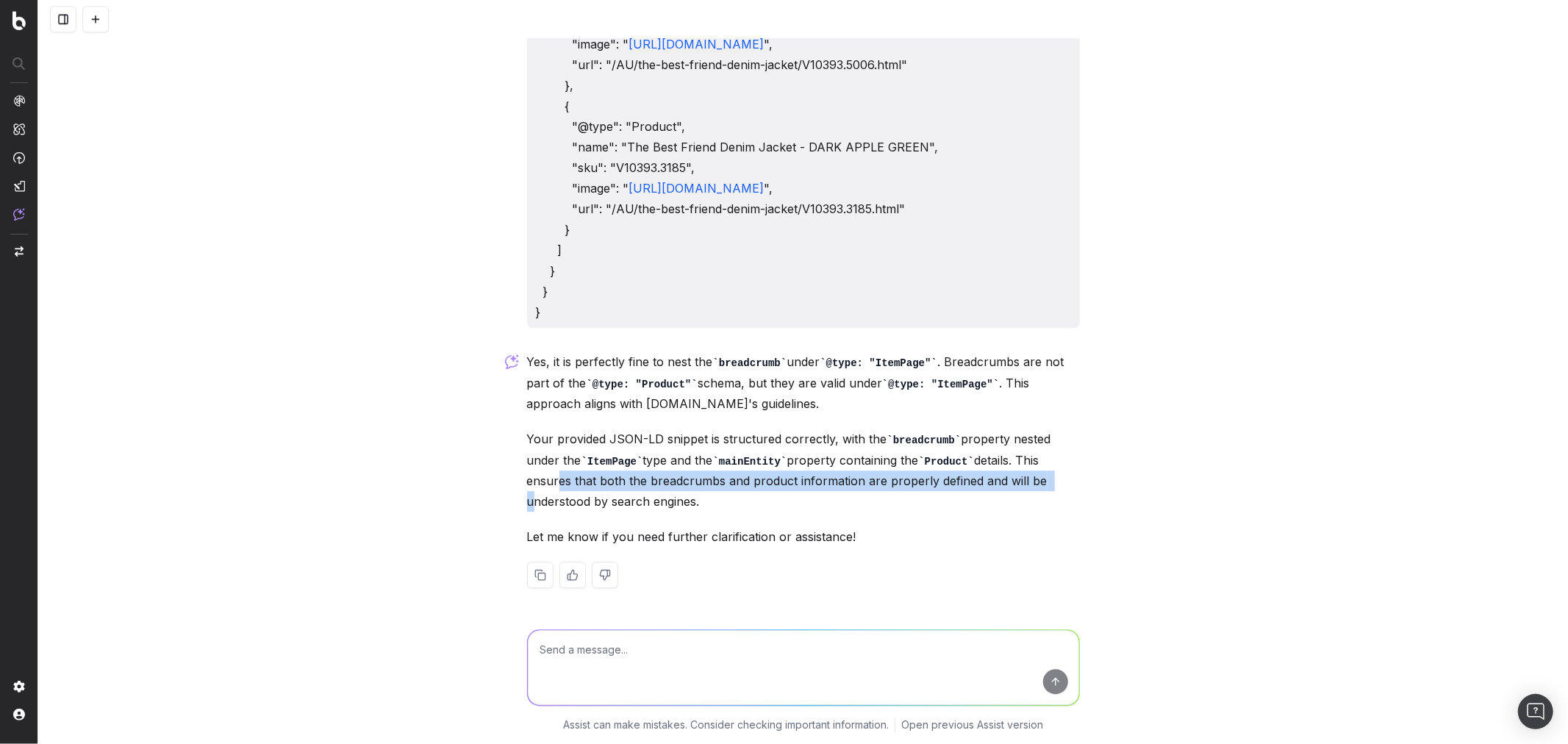
drag, startPoint x: 547, startPoint y: 534, endPoint x: 1040, endPoint y: 532, distance: 493.0
click at [1040, 512] on p "Your provided JSON-LD snippet is structured correctly, with the breadcrumb prop…" at bounding box center [803, 470] width 553 height 83
drag, startPoint x: 528, startPoint y: 550, endPoint x: 734, endPoint y: 554, distance: 206.0
click at [734, 512] on p "Your provided JSON-LD snippet is structured correctly, with the breadcrumb prop…" at bounding box center [803, 470] width 553 height 83
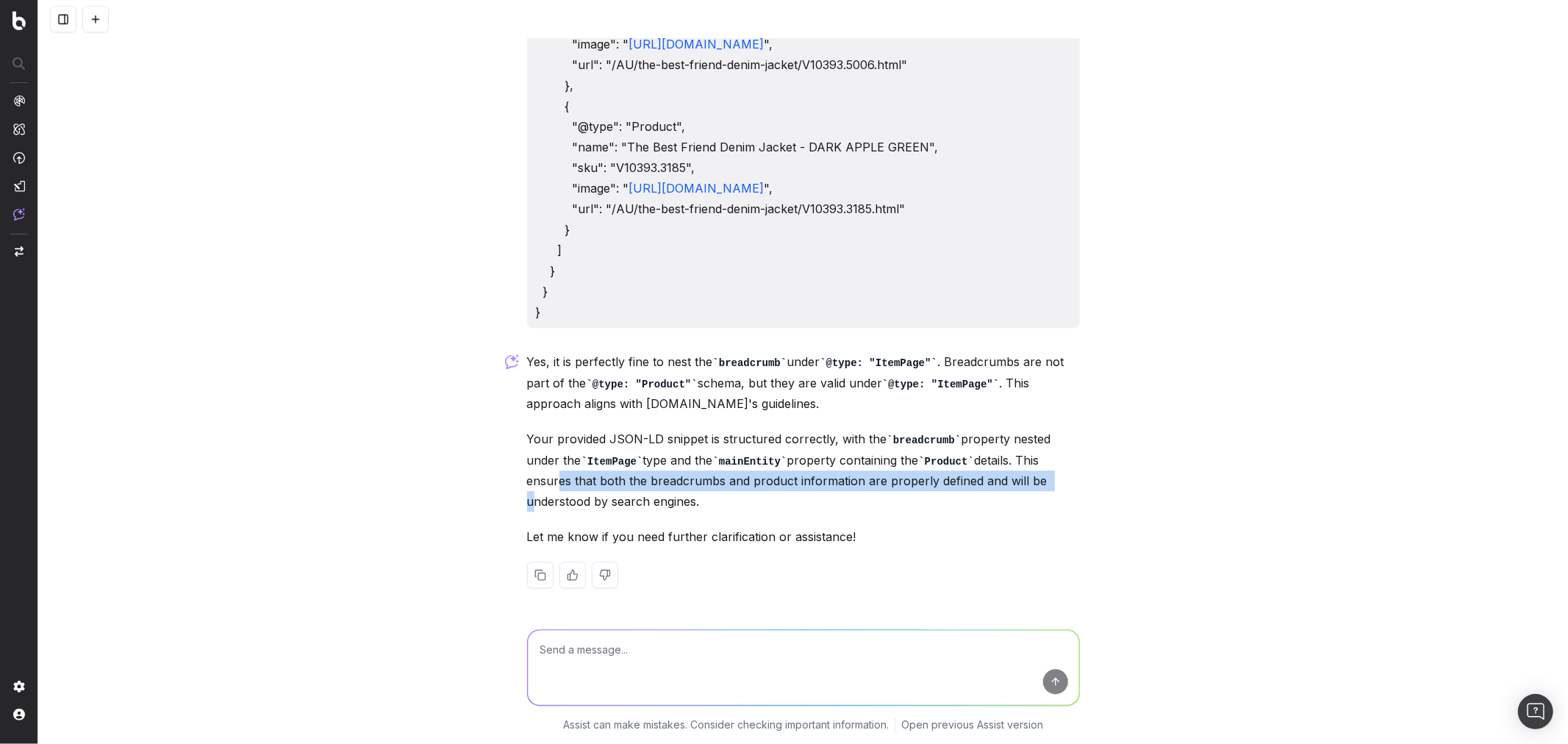
click at [734, 512] on p "Your provided JSON-LD snippet is structured correctly, with the breadcrumb prop…" at bounding box center [803, 470] width 553 height 83
drag, startPoint x: 522, startPoint y: 409, endPoint x: 694, endPoint y: 552, distance: 223.7
click at [694, 552] on div "Yes, it is perfectly fine to nest the breadcrumb under @type: "ItemPage" . Brea…" at bounding box center [803, 482] width 553 height 260
copy div "Yes, it is perfectly fine to nest the breadcrumb under @type: "ItemPage" . Brea…"
click at [438, 552] on div "for the taking shape website, we want to add gtin13 to our product structured d…" at bounding box center [803, 372] width 1529 height 744
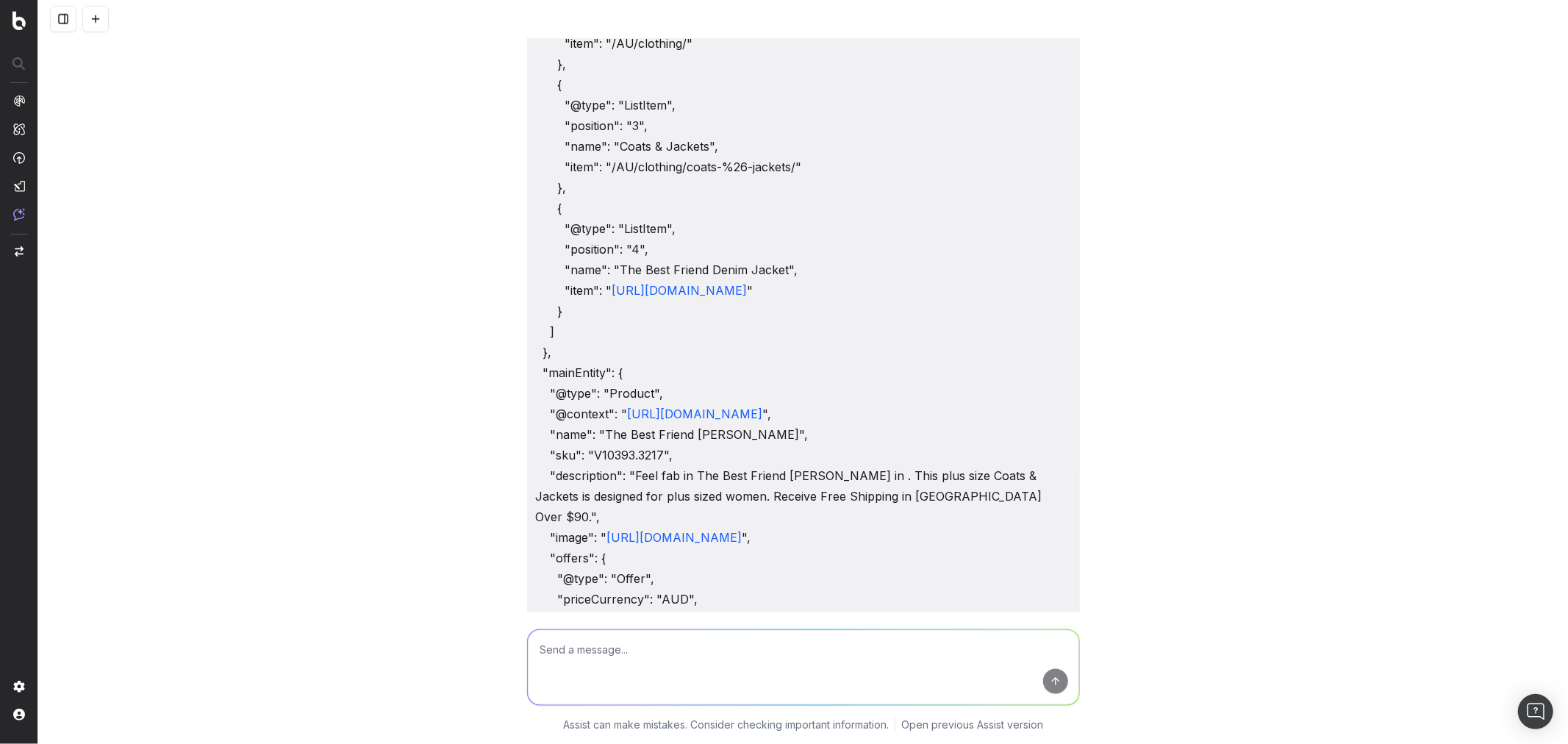
scroll to position [975, 0]
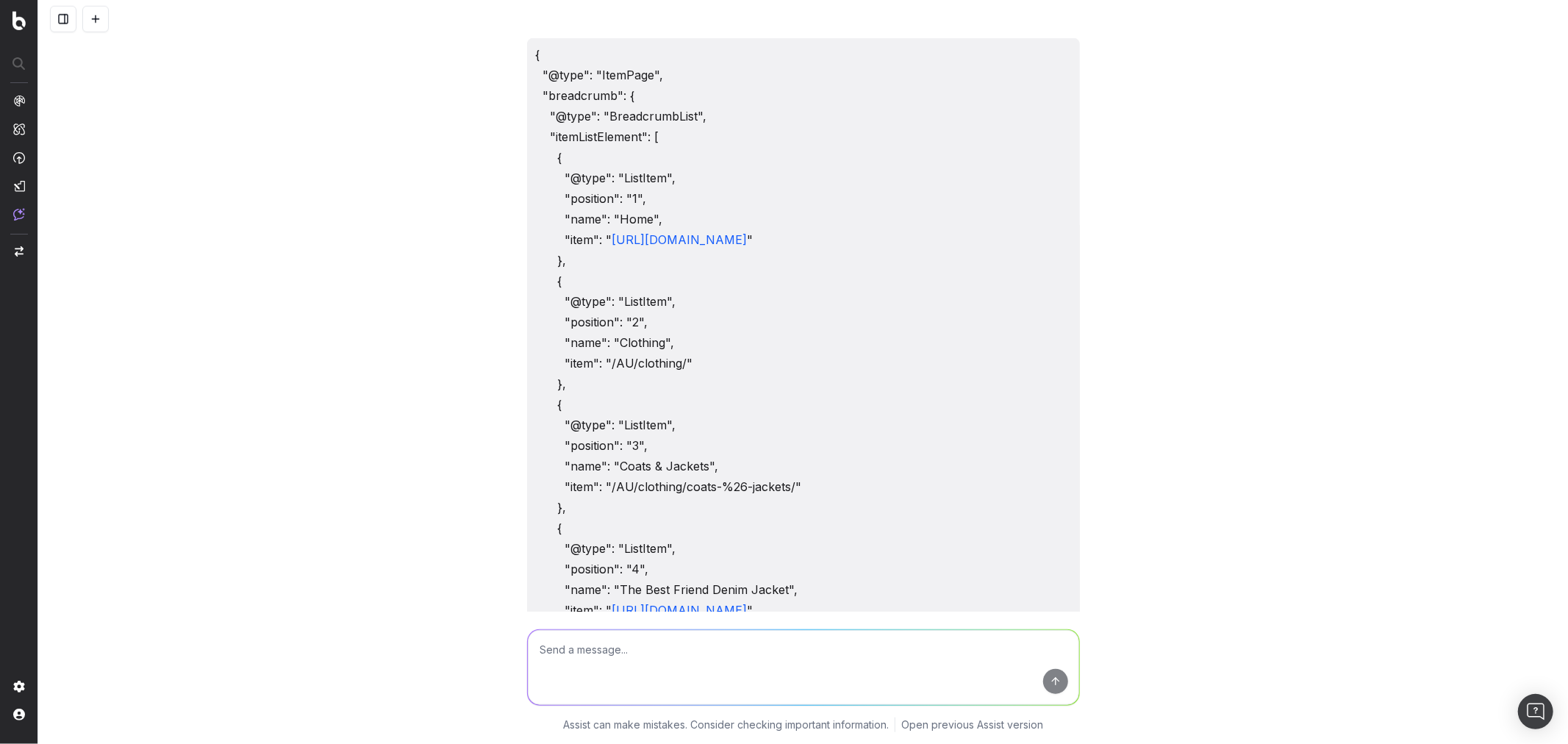
click at [727, 645] on textarea at bounding box center [803, 667] width 551 height 75
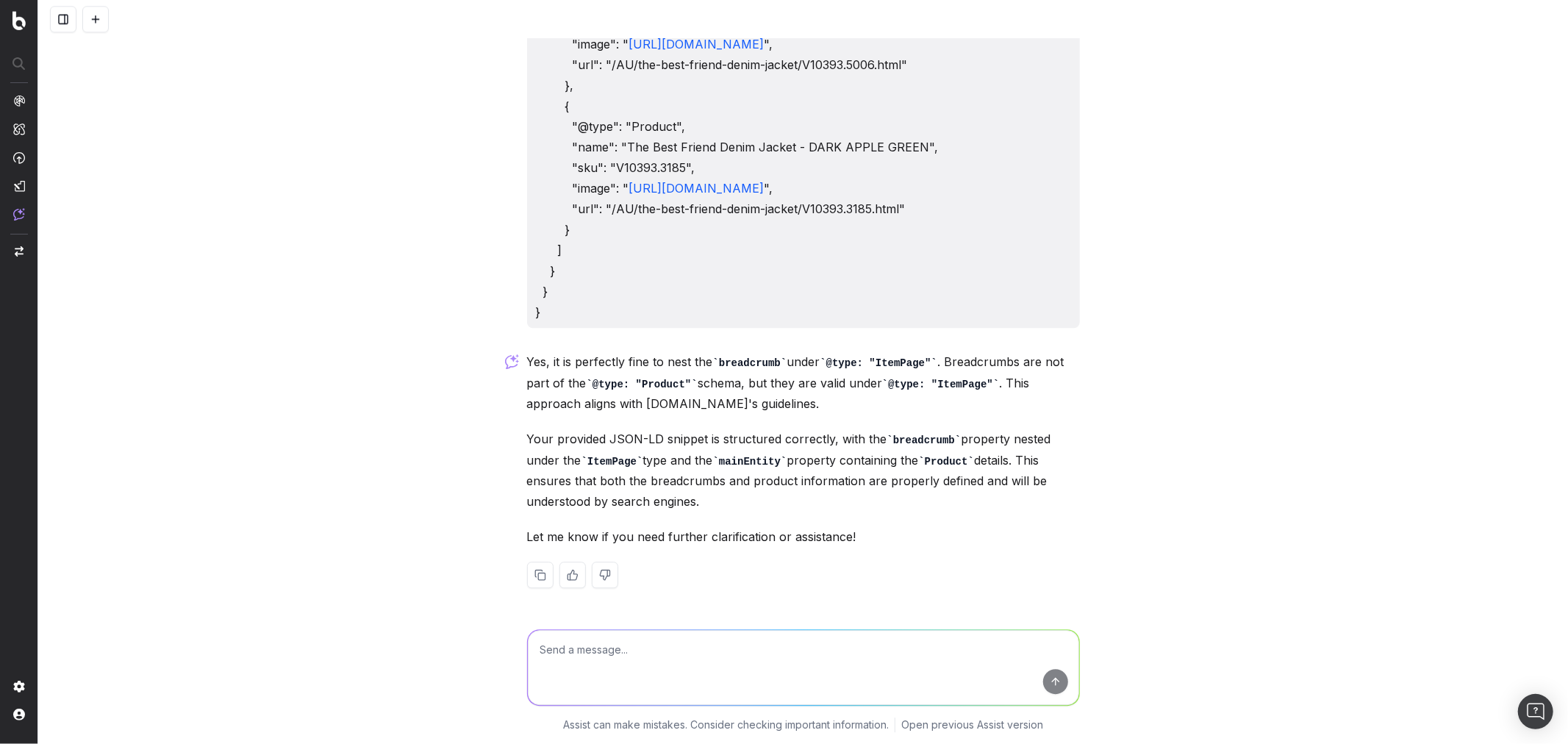
scroll to position [3803, 0]
click at [621, 648] on textarea at bounding box center [803, 667] width 551 height 75
click at [711, 651] on textarea "I have had another question" at bounding box center [803, 667] width 551 height 75
type textarea "I"
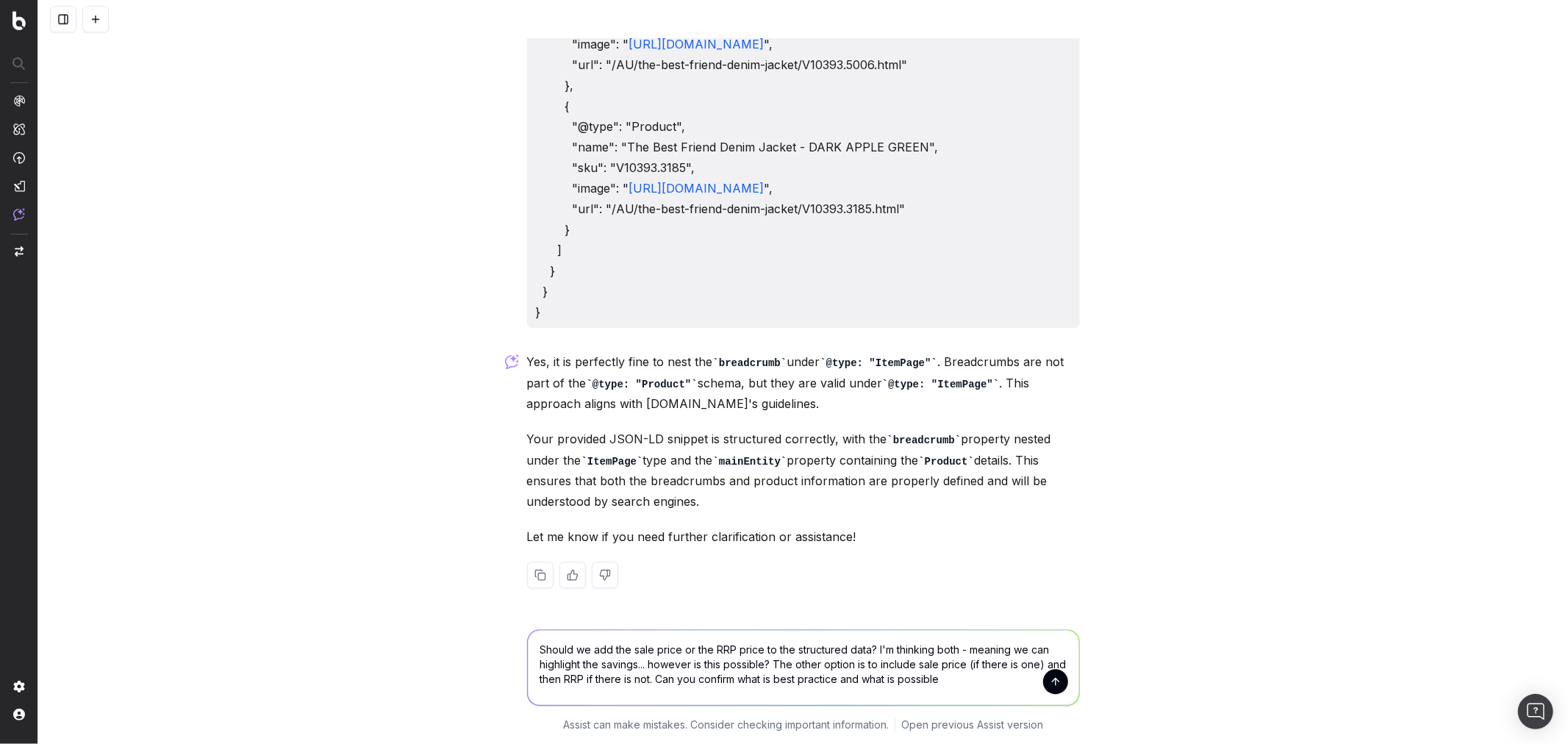
type textarea "Should we add the sale price or the RRP price to the structured data? I'm think…"
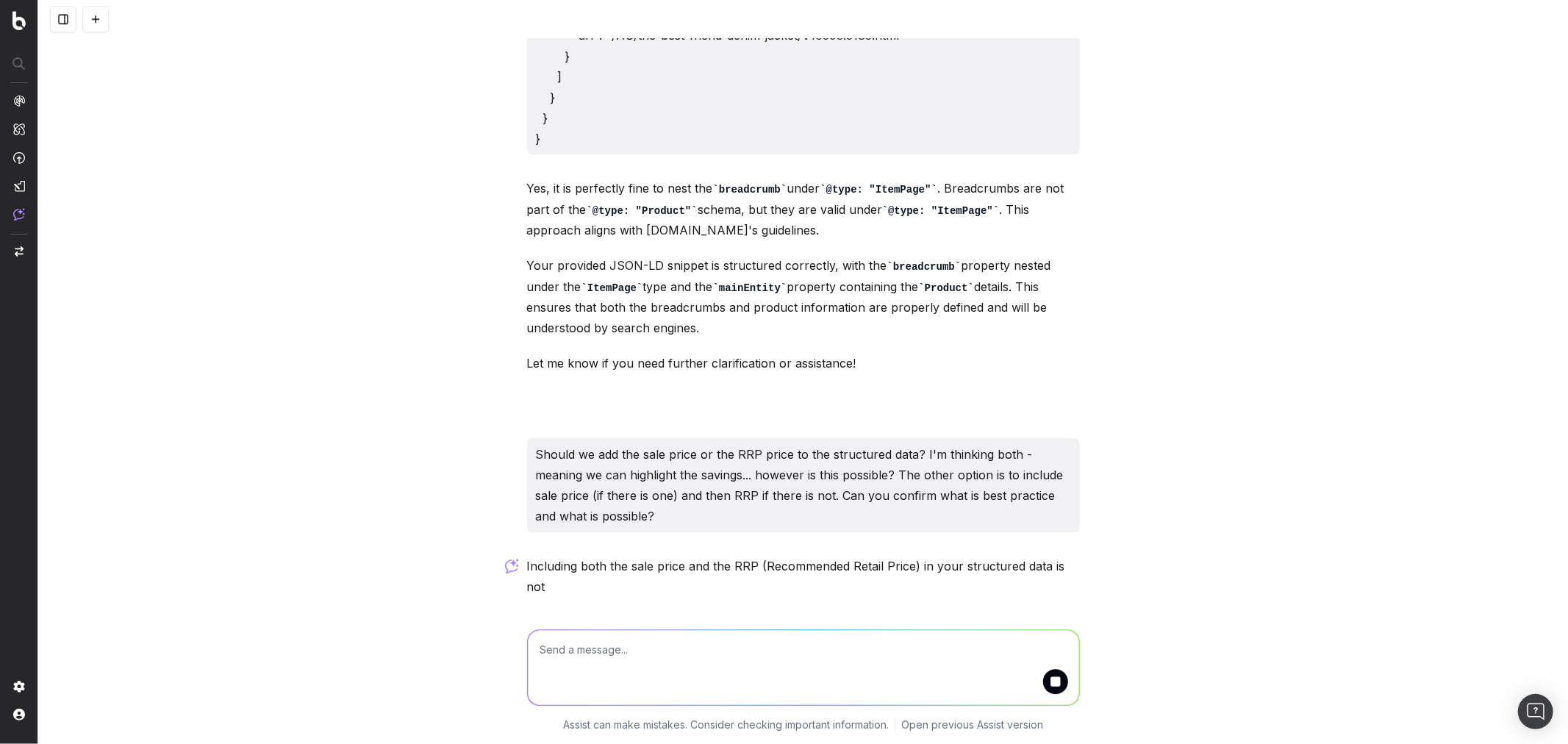
scroll to position [3976, 0]
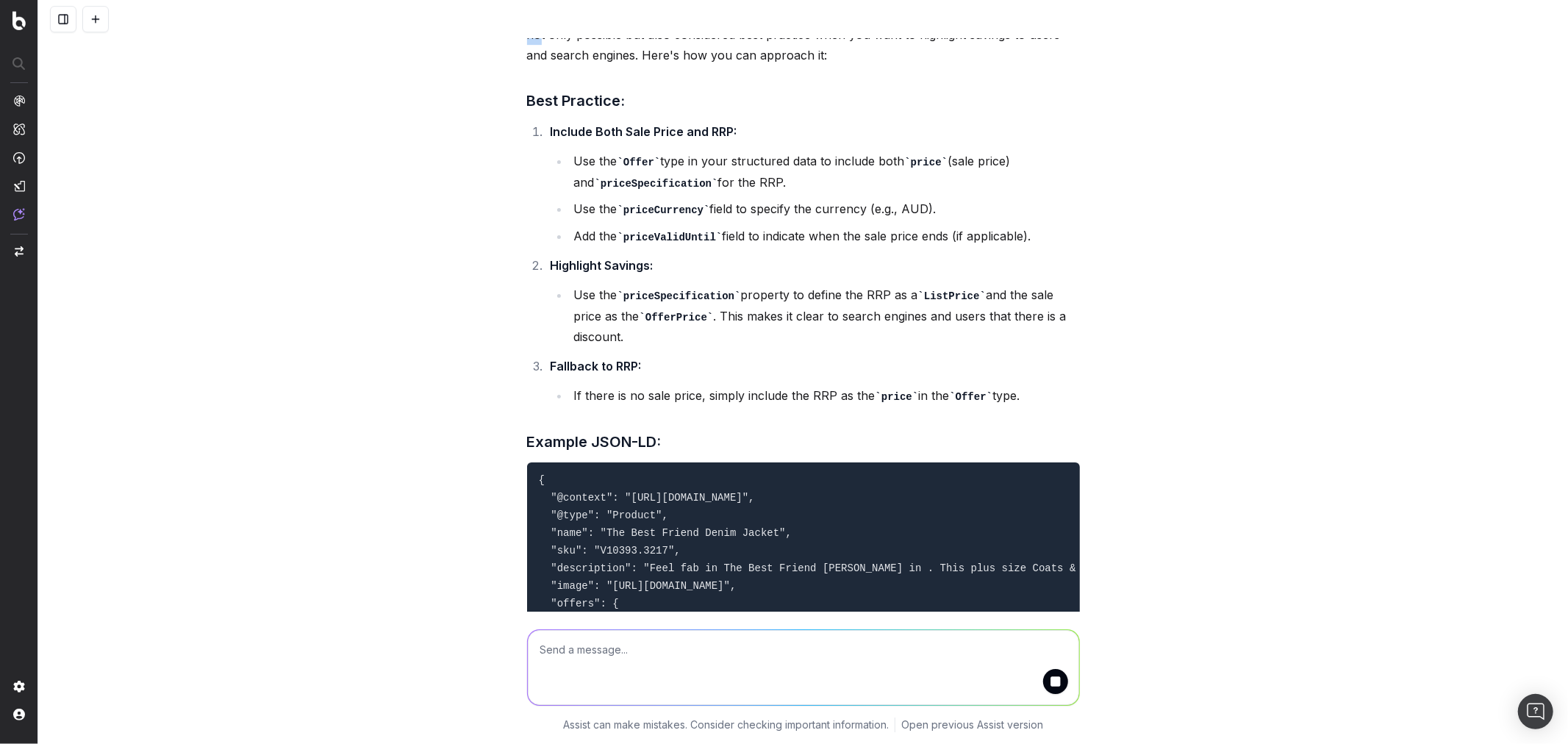
drag, startPoint x: 880, startPoint y: 566, endPoint x: 1070, endPoint y: 567, distance: 190.0
click at [1070, 65] on p "Including both the sale price and the RRP (Recommended Retail Price) in your st…" at bounding box center [803, 35] width 553 height 62
drag, startPoint x: 547, startPoint y: 585, endPoint x: 1039, endPoint y: 592, distance: 492.0
click at [1039, 65] on p "Including both the sale price and the RRP (Recommended Retail Price) in your st…" at bounding box center [803, 35] width 553 height 62
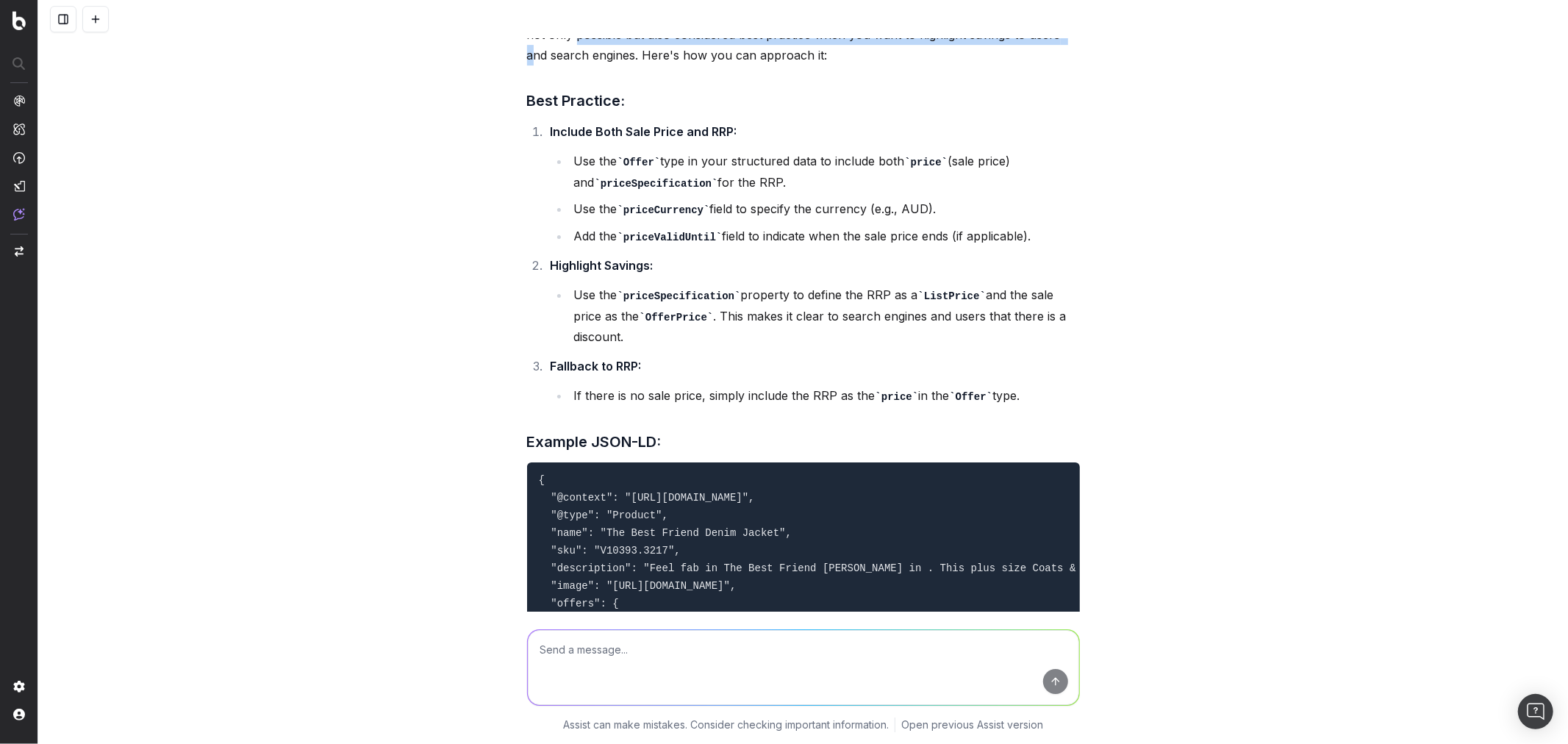
click at [1039, 65] on p "Including both the sale price and the RRP (Recommended Retail Price) in your st…" at bounding box center [803, 35] width 553 height 62
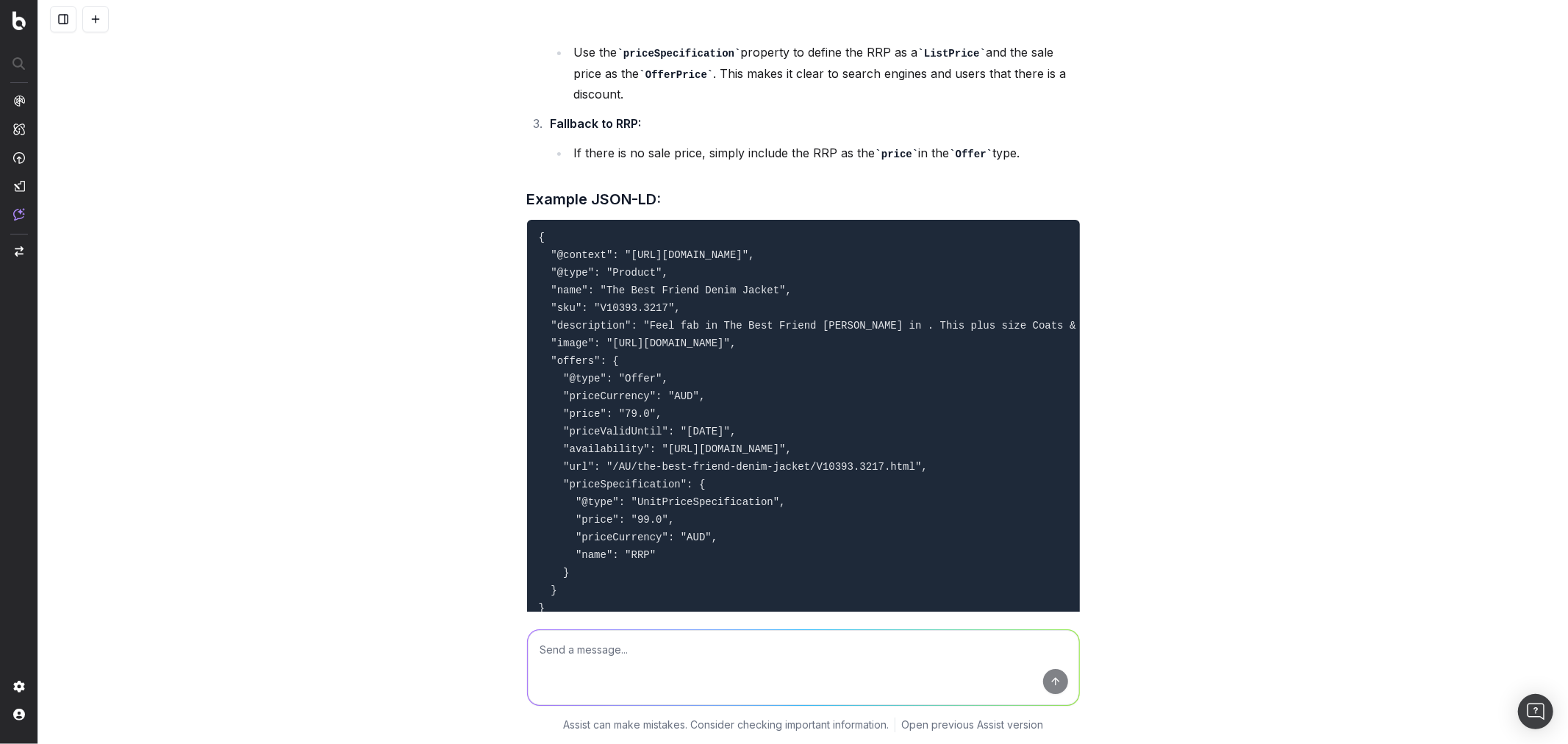
scroll to position [4303, 0]
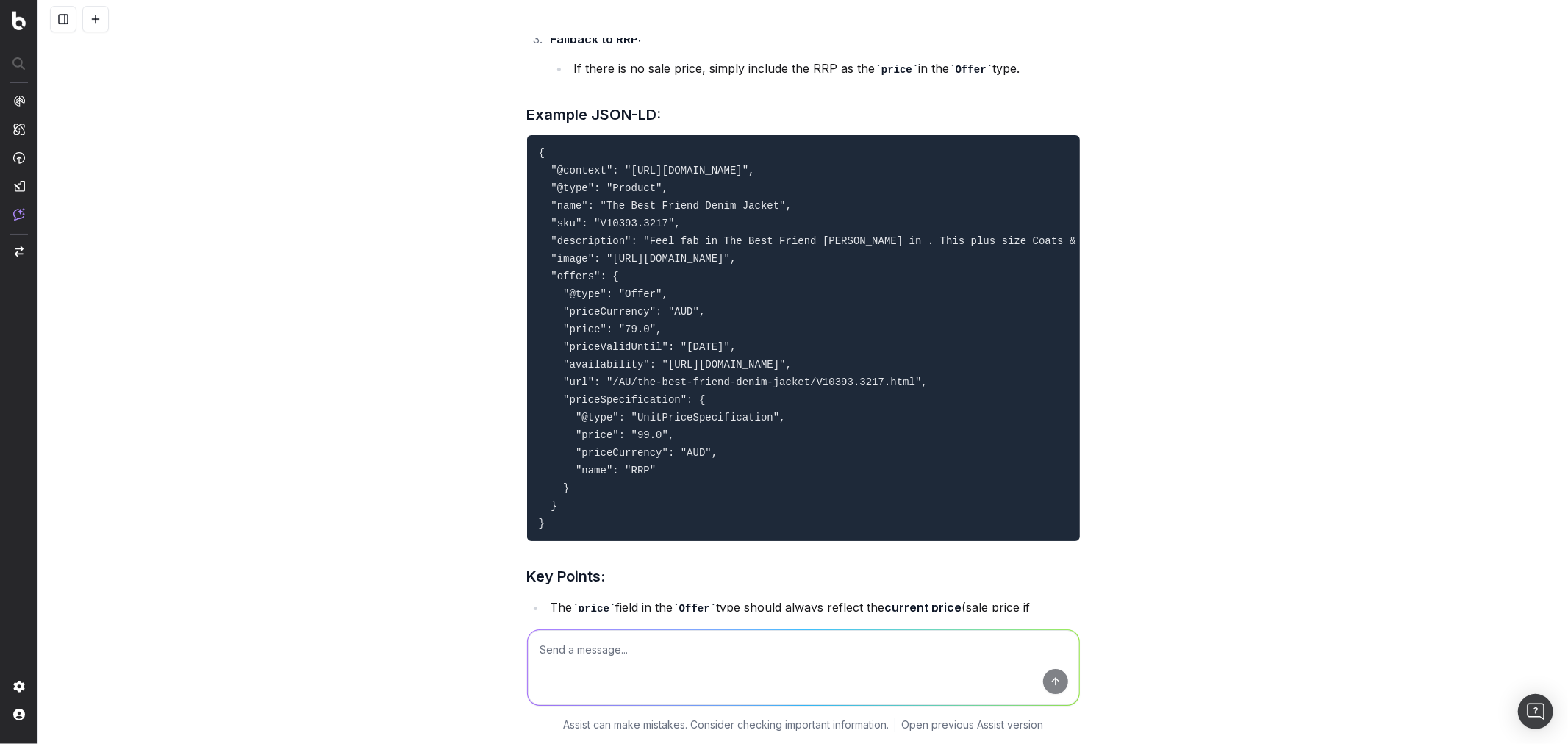
drag, startPoint x: 608, startPoint y: 273, endPoint x: 826, endPoint y: 285, distance: 218.3
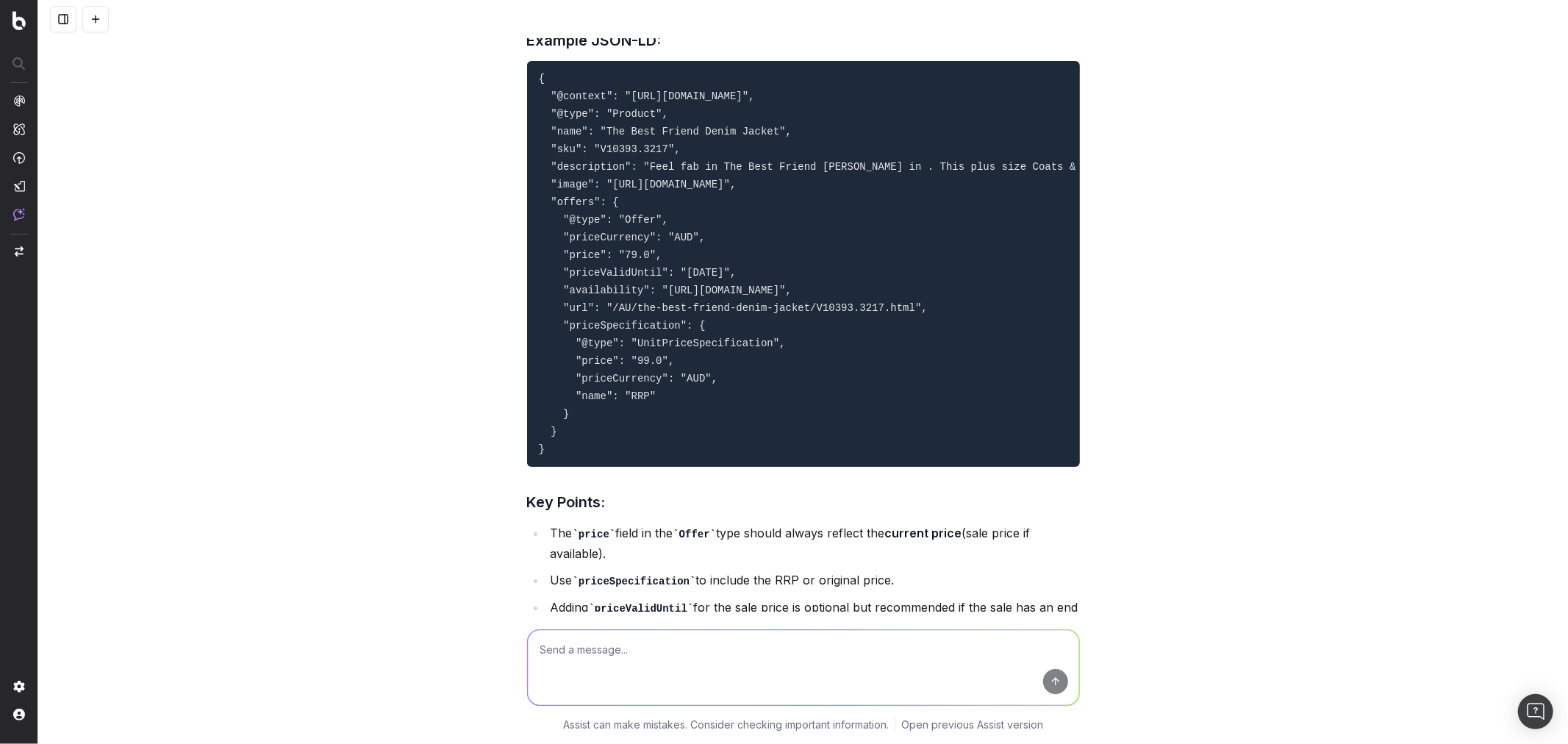
scroll to position [4466, 0]
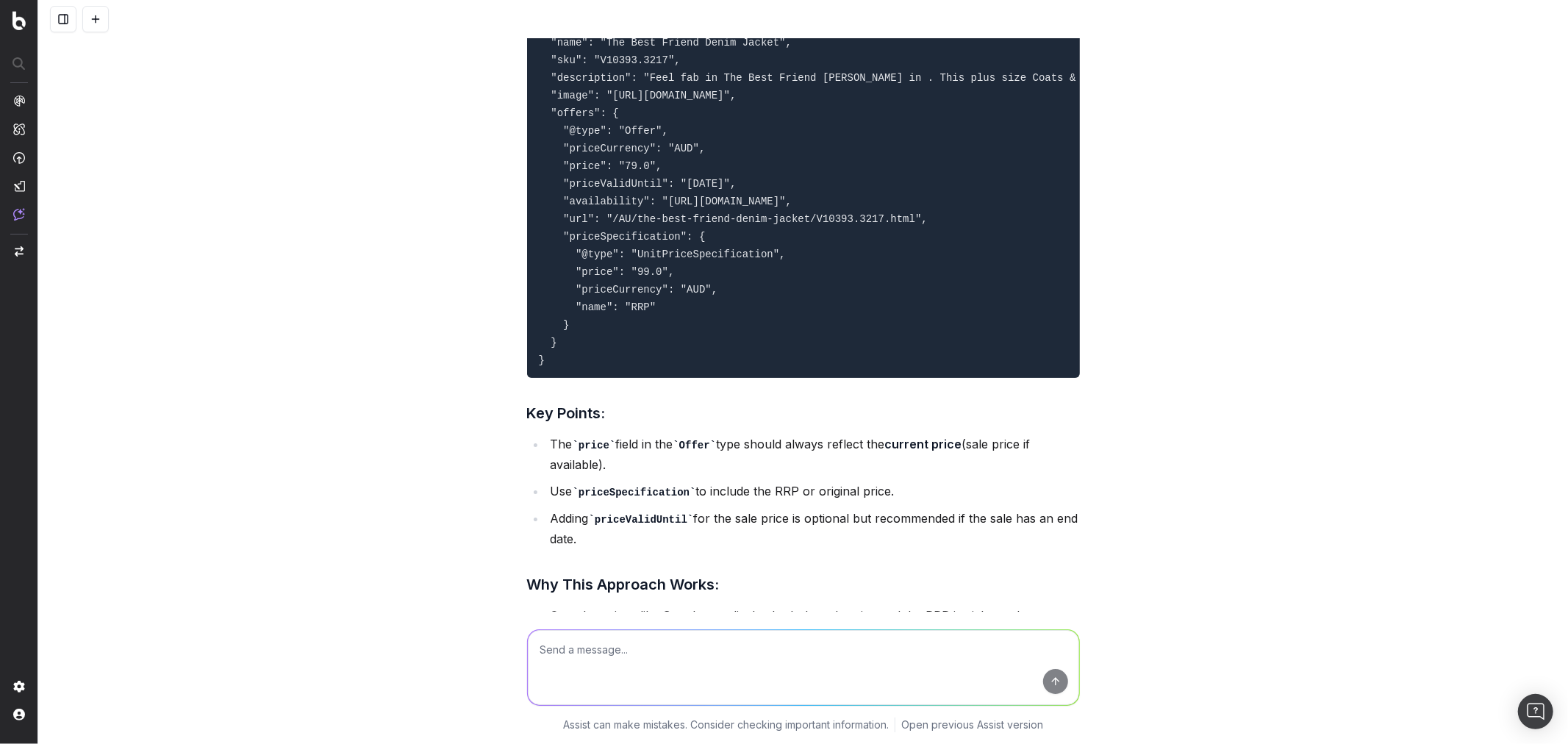
drag, startPoint x: 729, startPoint y: 242, endPoint x: 789, endPoint y: 245, distance: 60.1
drag, startPoint x: 579, startPoint y: 269, endPoint x: 649, endPoint y: 268, distance: 70.0
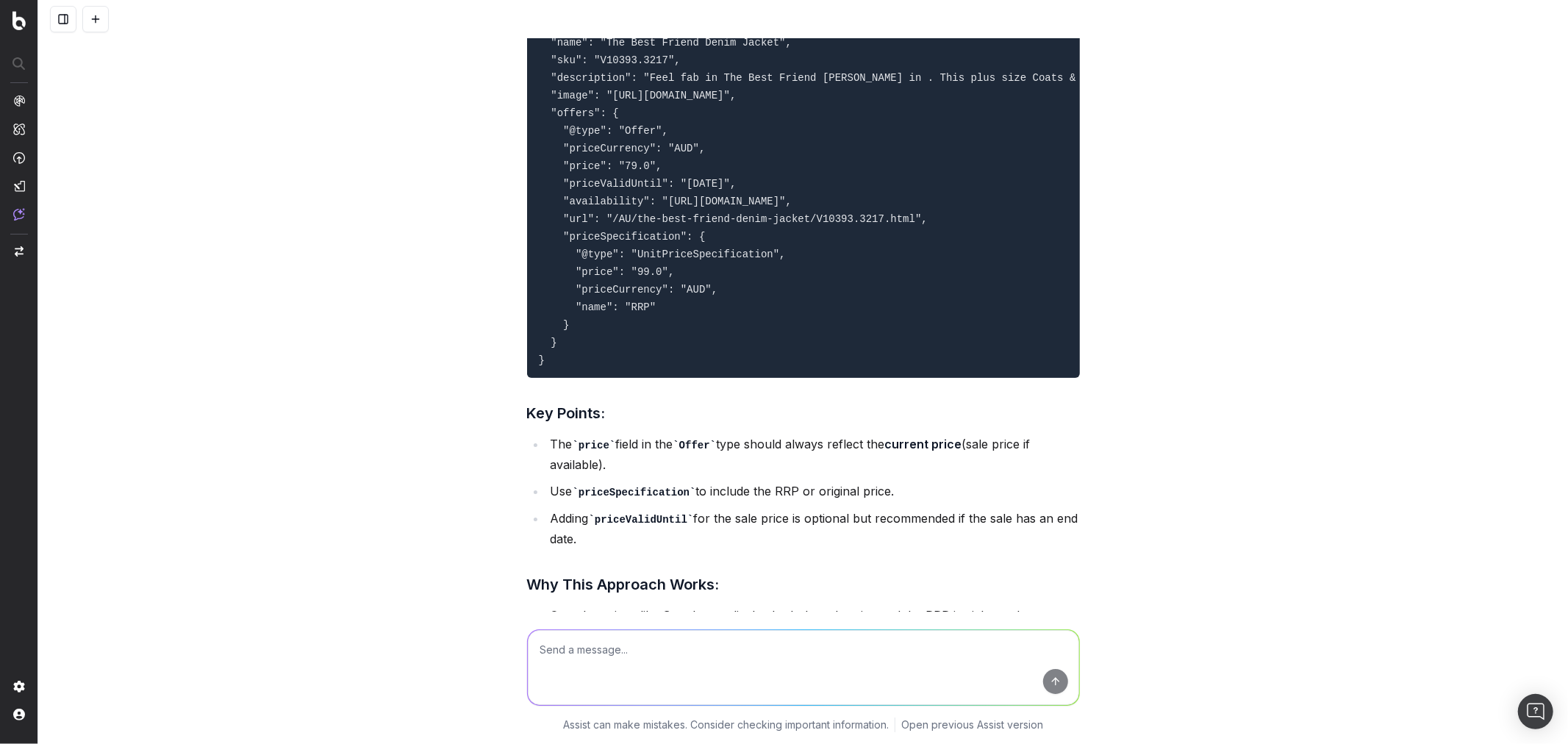
drag, startPoint x: 702, startPoint y: 268, endPoint x: 965, endPoint y: 269, distance: 263.0
drag, startPoint x: 574, startPoint y: 297, endPoint x: 1070, endPoint y: 297, distance: 496.0
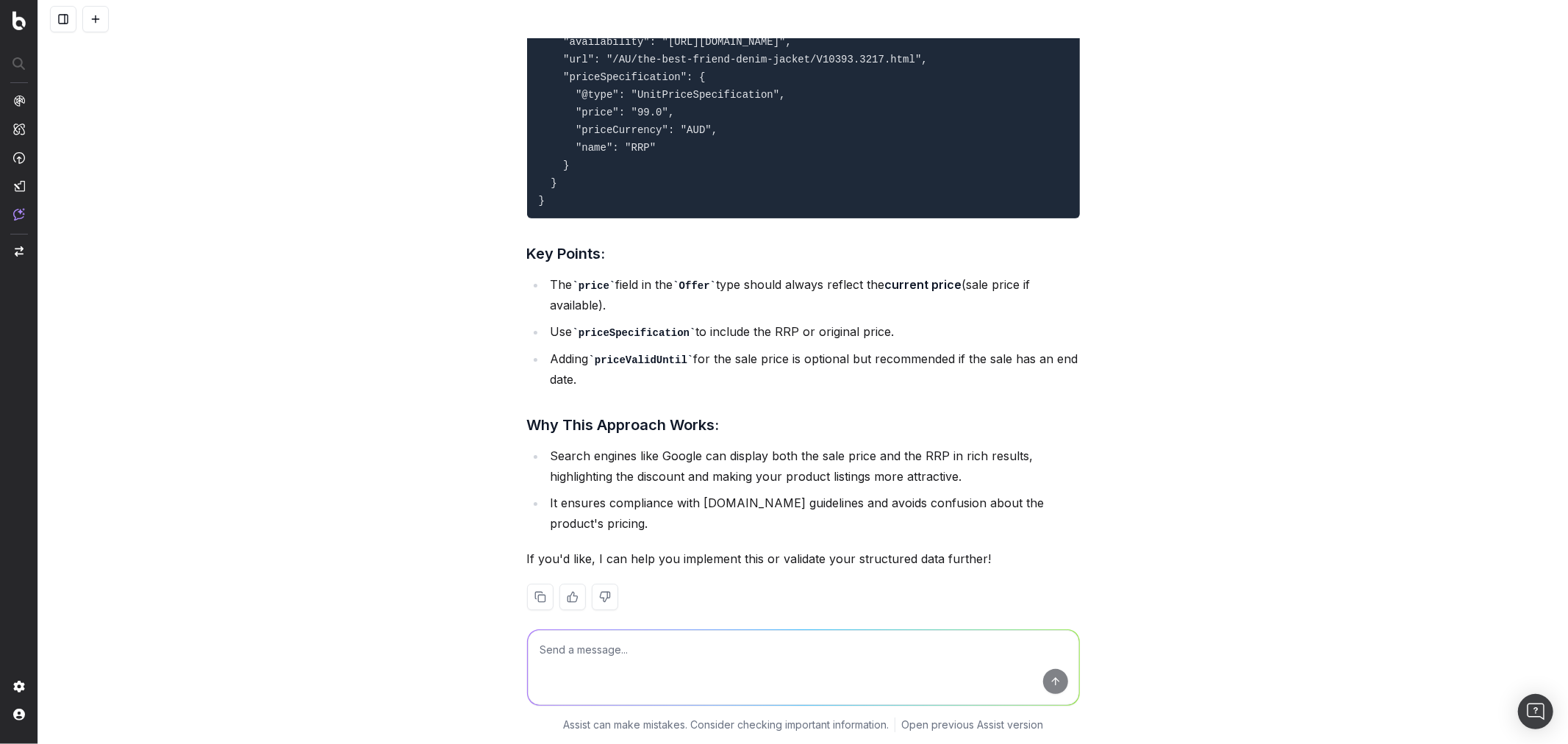
scroll to position [4630, 0]
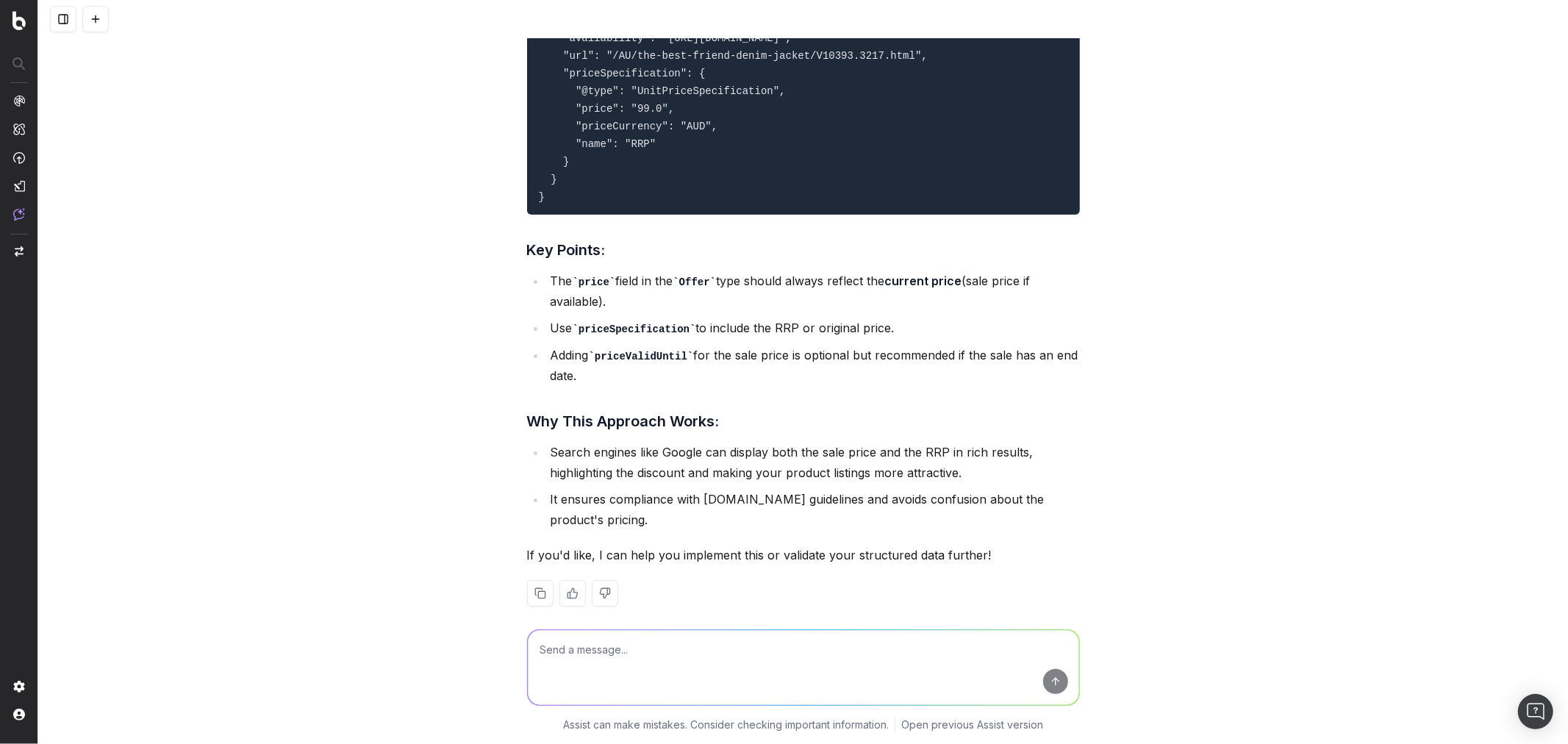
drag, startPoint x: 597, startPoint y: 193, endPoint x: 1081, endPoint y: 194, distance: 484.0
click at [1081, 194] on div "for the taking shape website, we want to add gtin13 to our product structured d…" at bounding box center [803, 372] width 1529 height 744
drag, startPoint x: 569, startPoint y: 294, endPoint x: 1016, endPoint y: 290, distance: 447.0
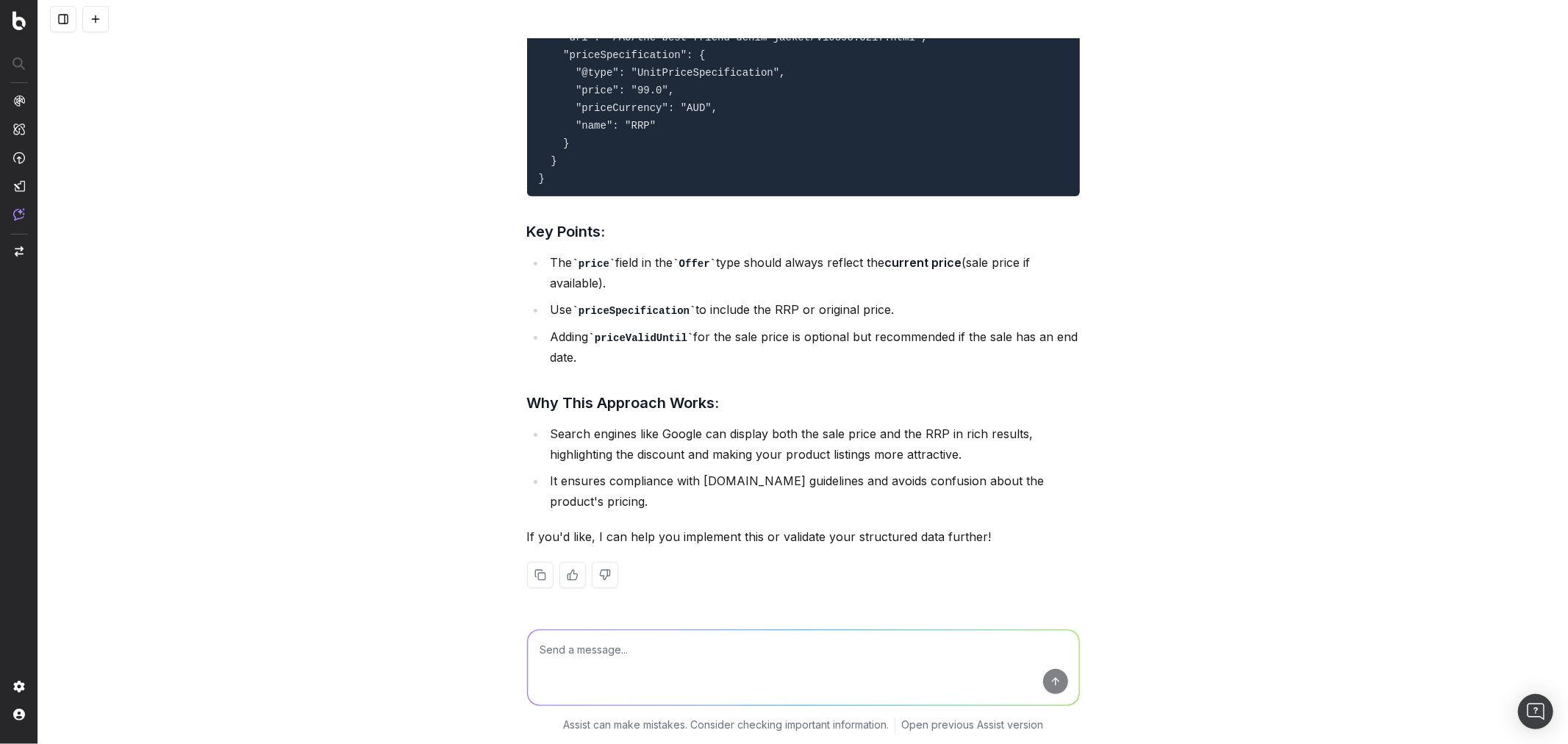
scroll to position [5210, 0]
drag, startPoint x: 638, startPoint y: 263, endPoint x: 1052, endPoint y: 269, distance: 414.0
click at [1052, 269] on li "The price field in the Offer type should always reflect the current price (sale…" at bounding box center [813, 273] width 533 height 42
drag, startPoint x: 545, startPoint y: 310, endPoint x: 893, endPoint y: 309, distance: 348.0
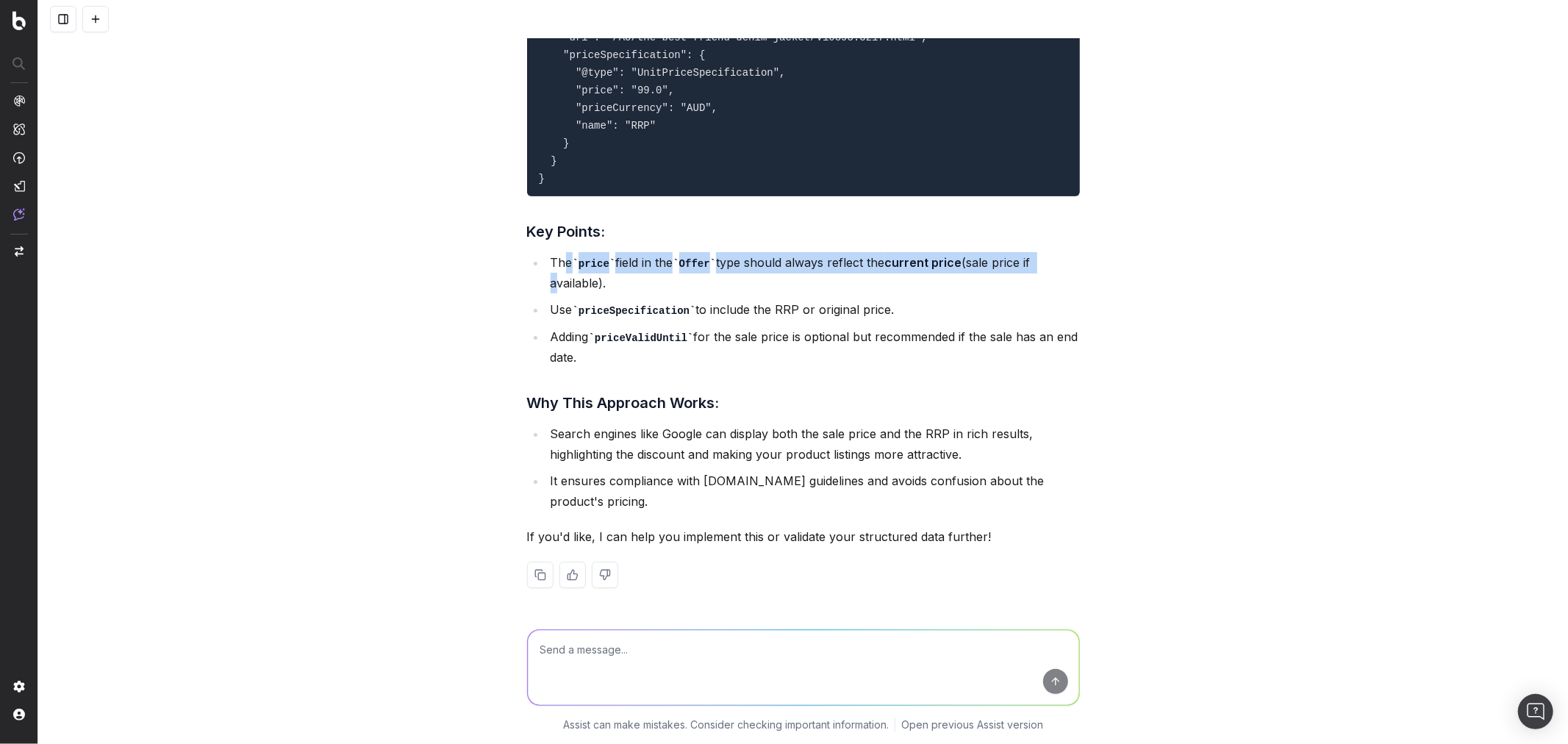
click at [893, 309] on li "Use priceSpecification to include the RRP or original price." at bounding box center [813, 309] width 533 height 21
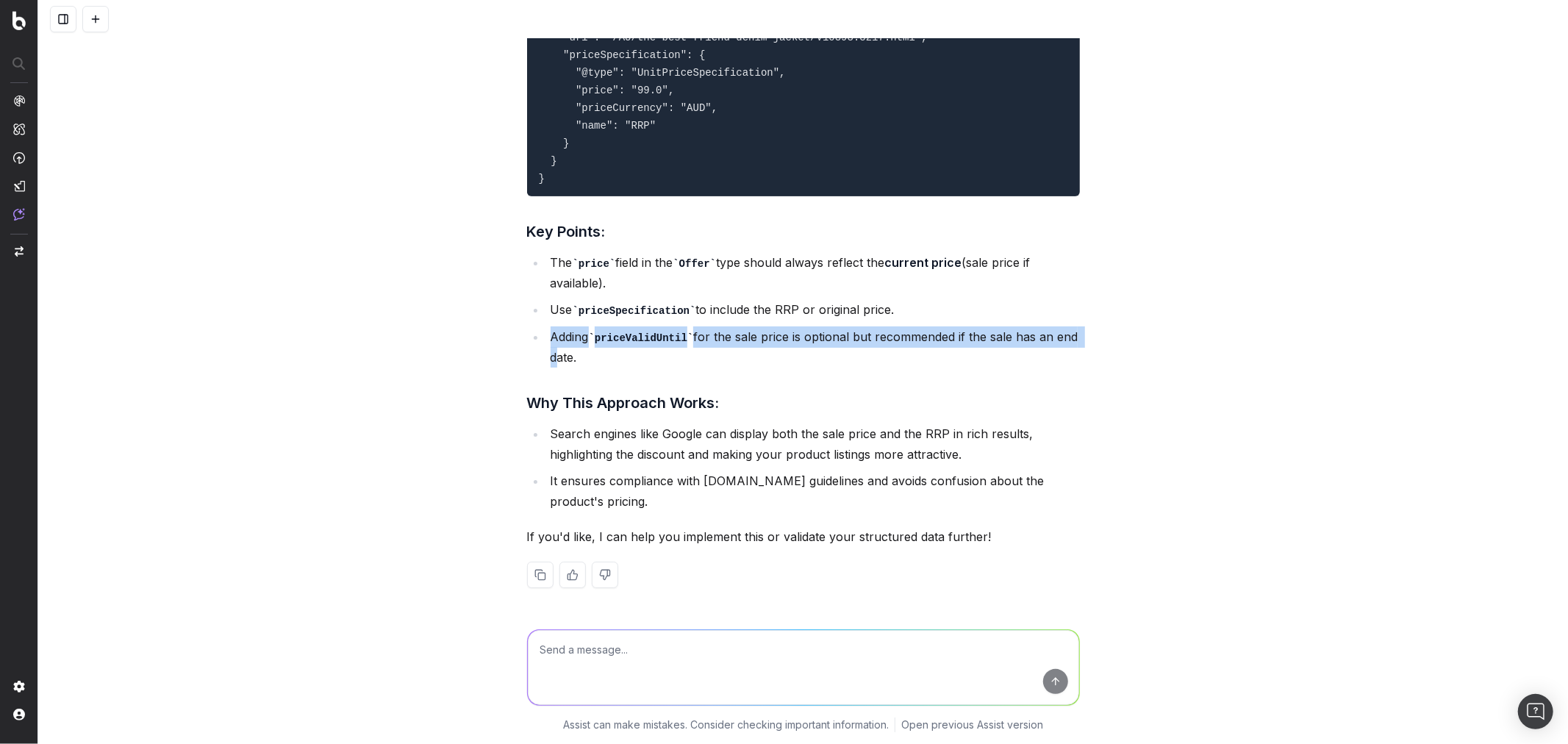
drag, startPoint x: 542, startPoint y: 333, endPoint x: 1083, endPoint y: 339, distance: 541.0
click at [1083, 339] on div "for the taking shape website, we want to add gtin13 to our product structured d…" at bounding box center [803, 372] width 1529 height 744
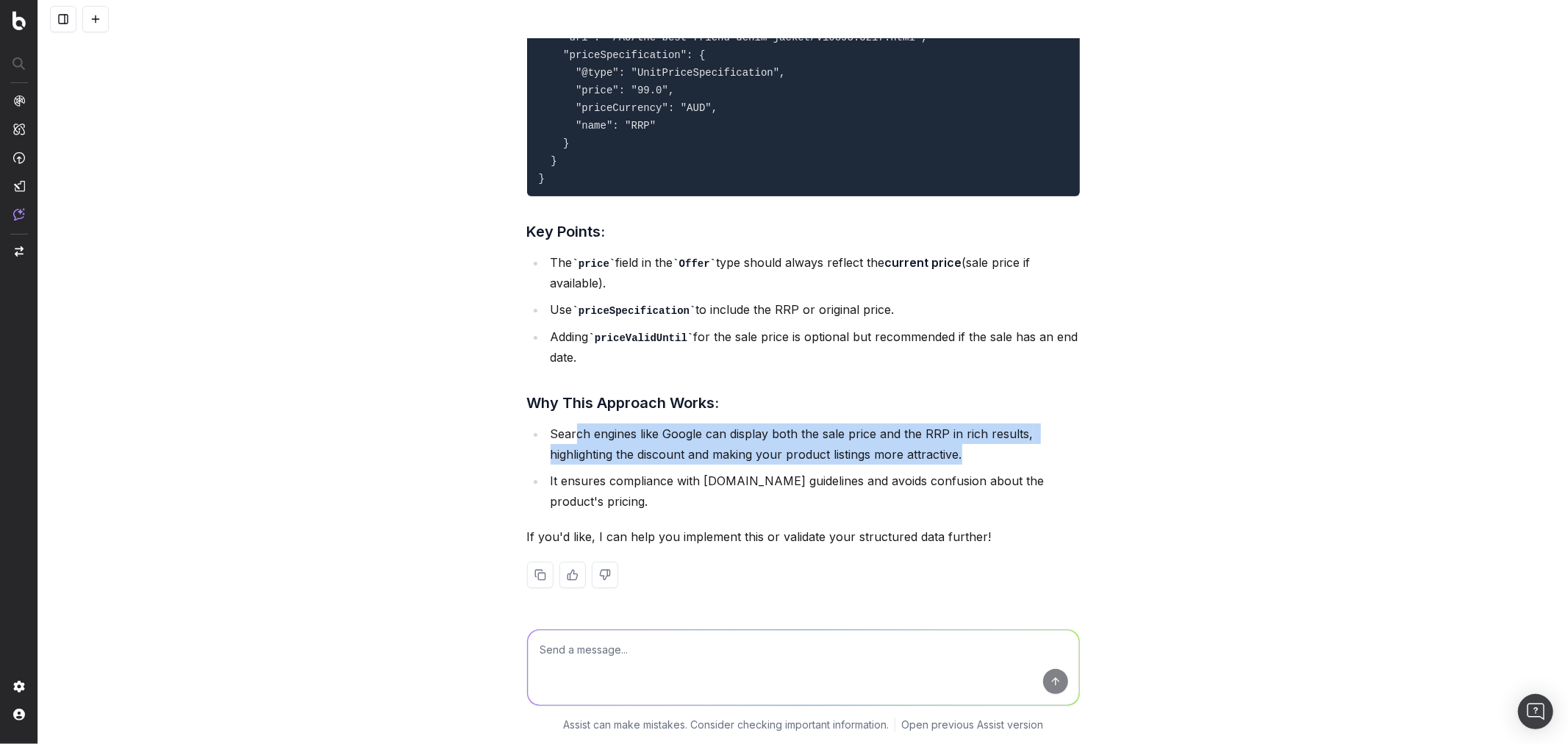
drag, startPoint x: 572, startPoint y: 431, endPoint x: 978, endPoint y: 457, distance: 406.8
click at [978, 457] on li "Search engines like Google can display both the sale price and the RRP in rich …" at bounding box center [813, 443] width 533 height 41
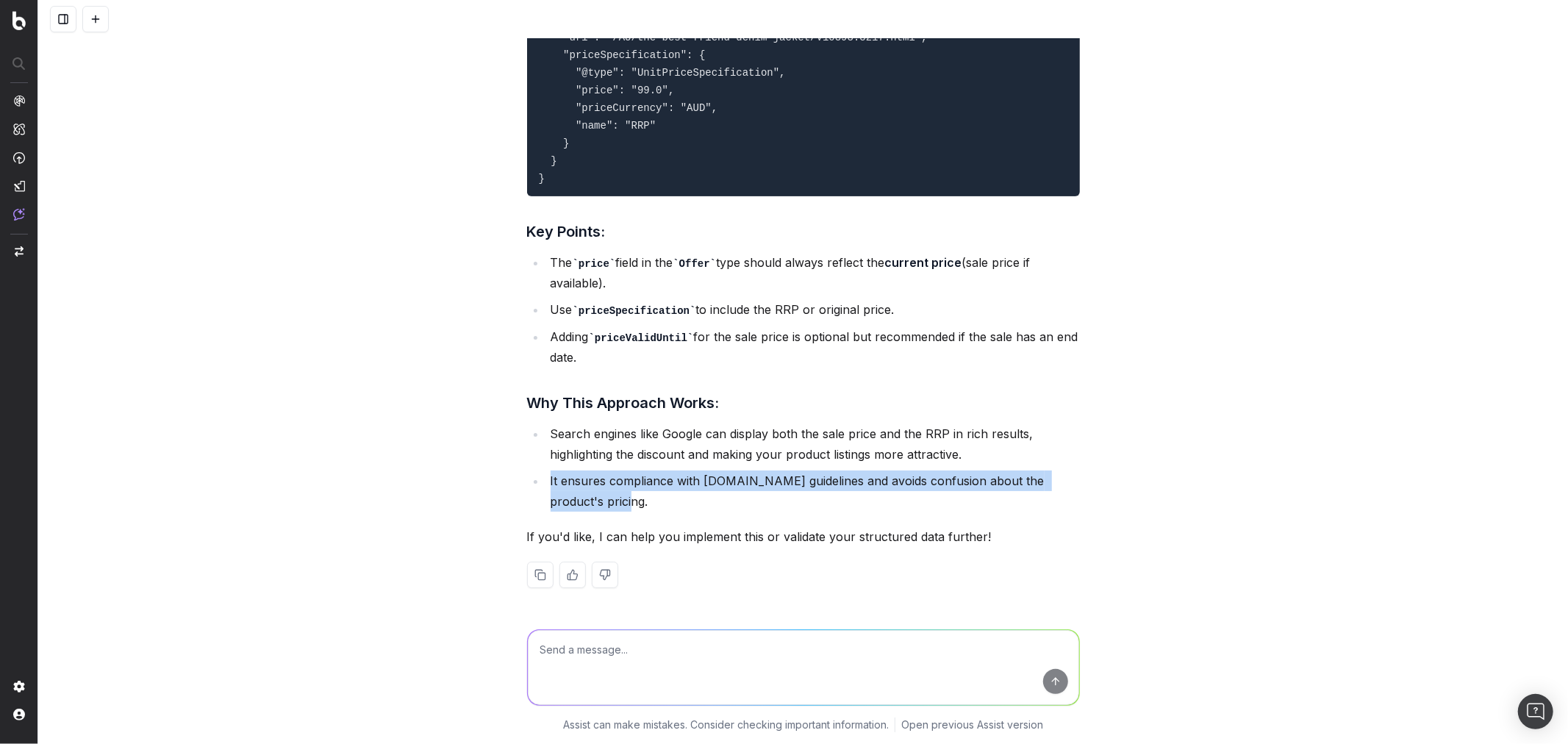
drag, startPoint x: 542, startPoint y: 481, endPoint x: 589, endPoint y: 503, distance: 51.9
click at [588, 503] on li "It ensures compliance with [DOMAIN_NAME] guidelines and avoids confusion about …" at bounding box center [813, 491] width 533 height 41
click at [589, 503] on li "It ensures compliance with [DOMAIN_NAME] guidelines and avoids confusion about …" at bounding box center [813, 491] width 533 height 41
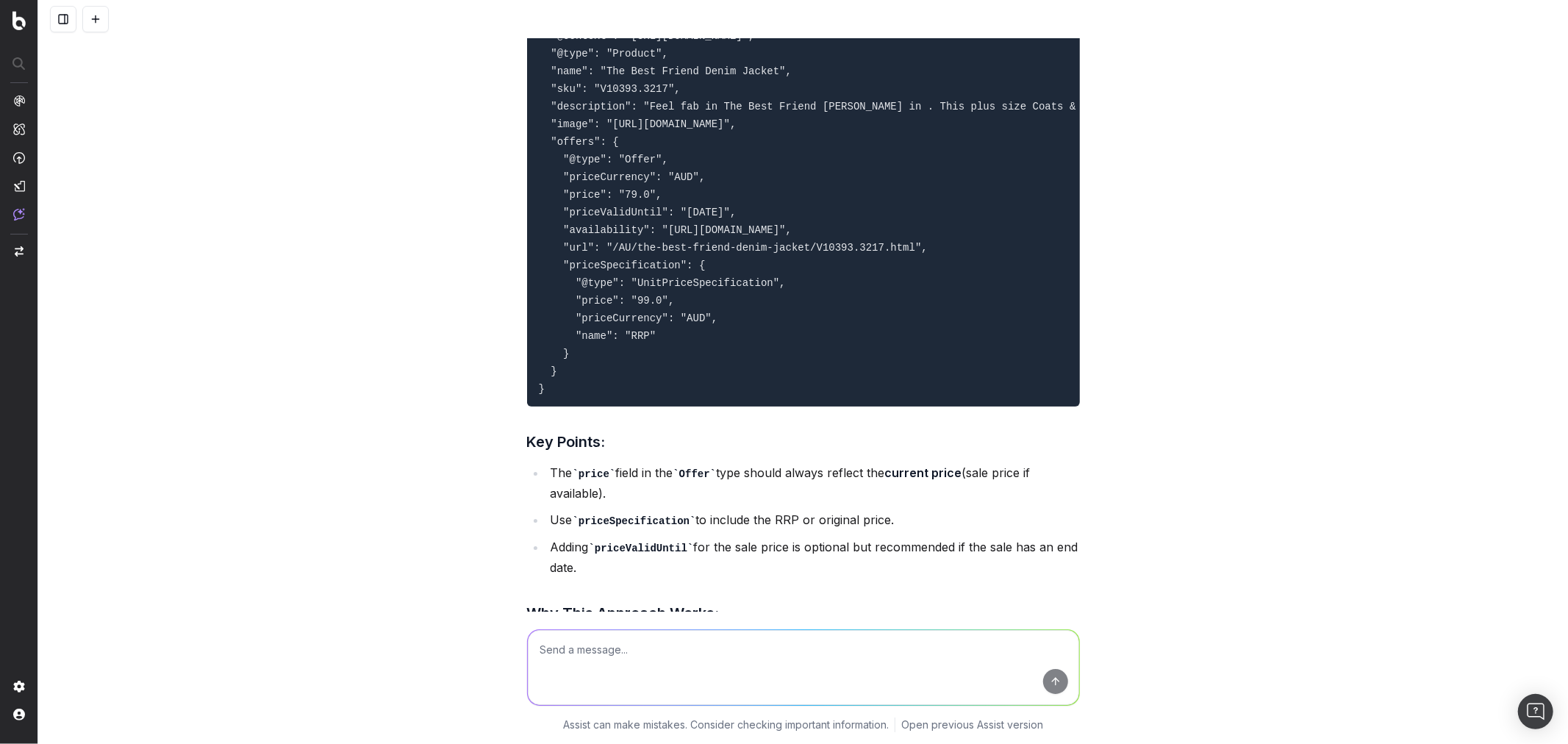
scroll to position [4474, 0]
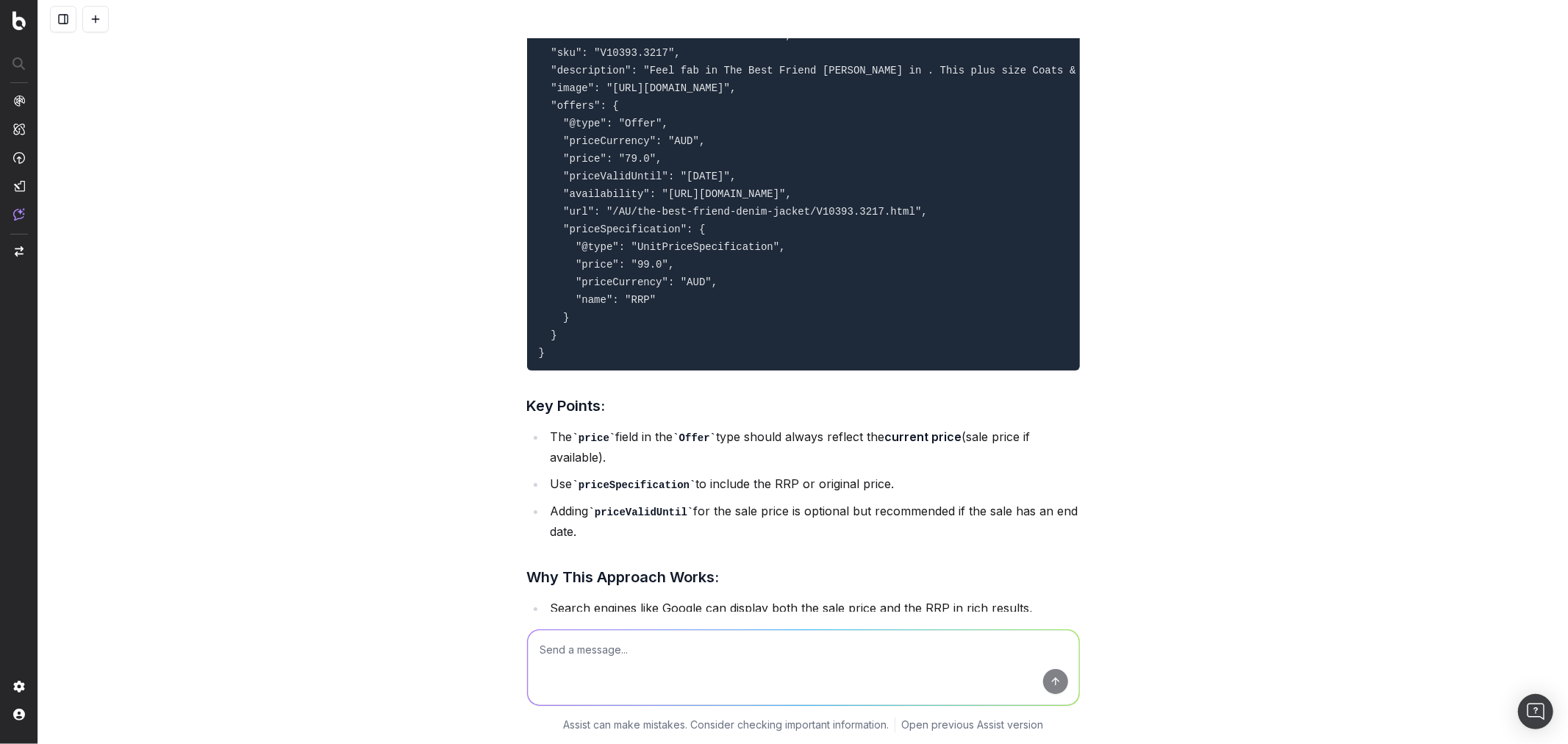
drag, startPoint x: 522, startPoint y: 155, endPoint x: 1029, endPoint y: 447, distance: 585.1
click at [1029, 447] on div "Including both the sale price and the RRP (Recommended Retail Price) in your st…" at bounding box center [803, 146] width 553 height 1281
copy div "Best Practice: Include Both Sale Price and RRP: Use the Offer type in your stru…"
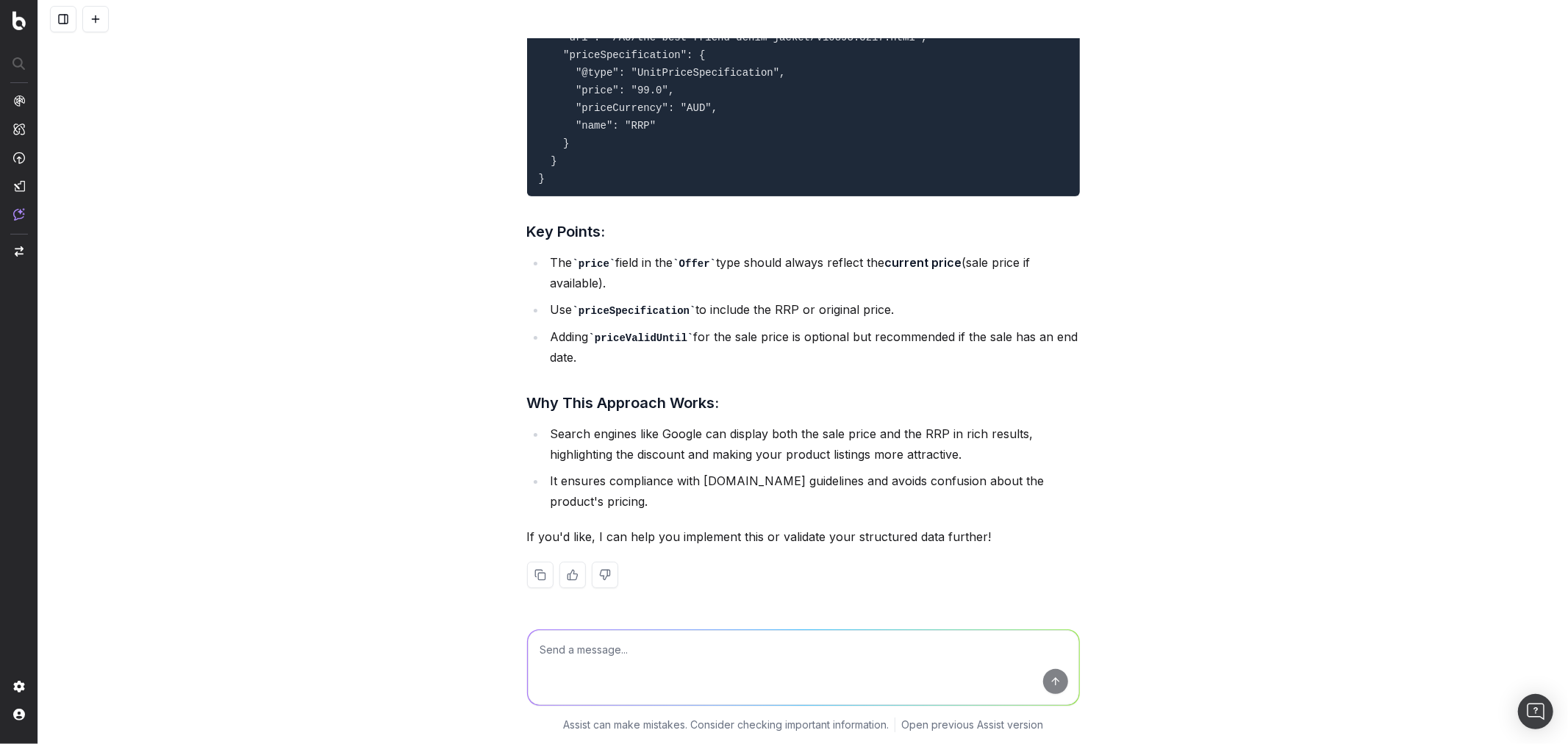
scroll to position [4883, 0]
drag, startPoint x: 532, startPoint y: 126, endPoint x: 546, endPoint y: 492, distance: 366.3
copy code "{ "@context": "[URL][DOMAIN_NAME]", "@type": "Product", "name": "The Best Frien…"
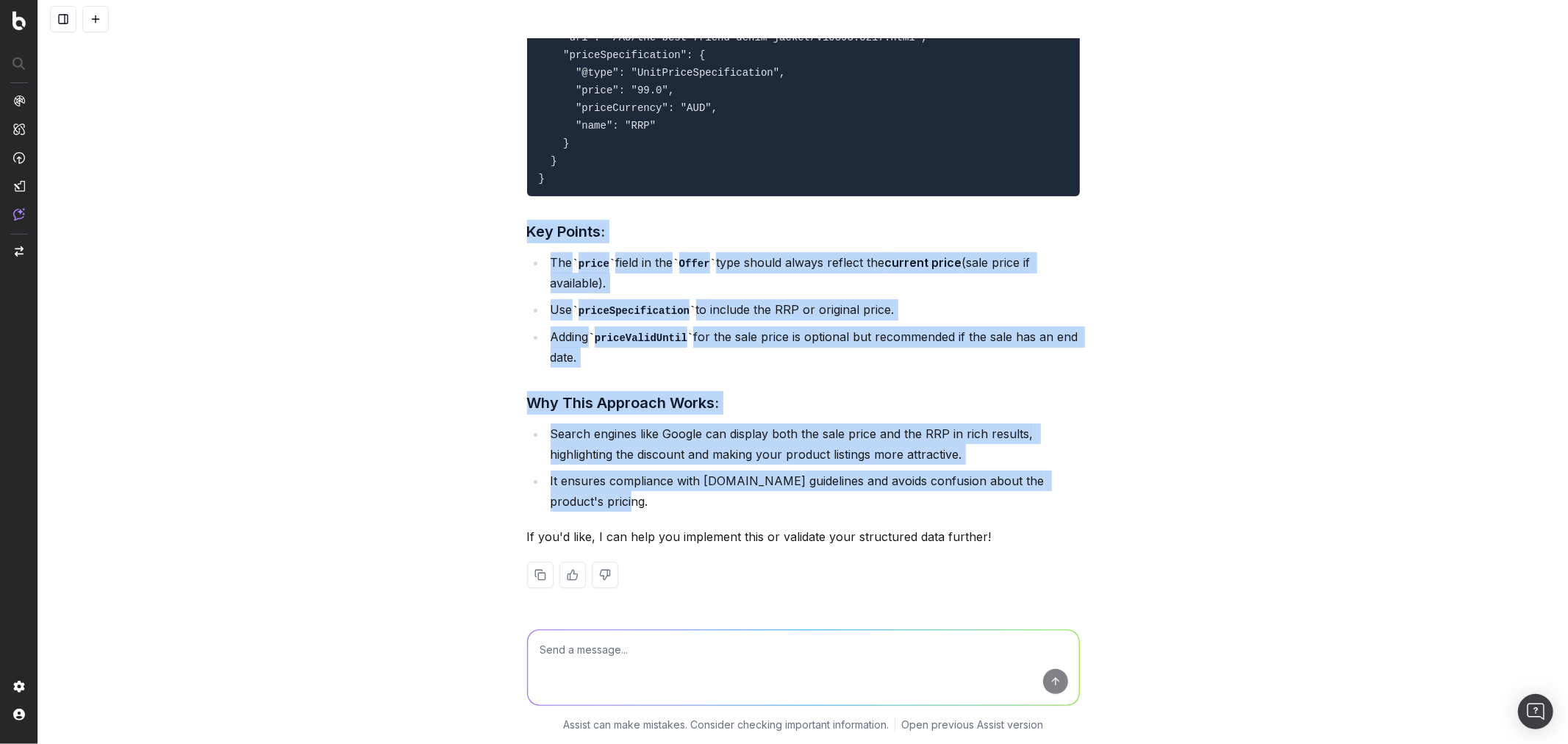
drag, startPoint x: 519, startPoint y: 309, endPoint x: 595, endPoint y: 582, distance: 283.4
copy div "Key Points: The price field in the Offer type should always reflect the current…"
